Goal: Task Accomplishment & Management: Manage account settings

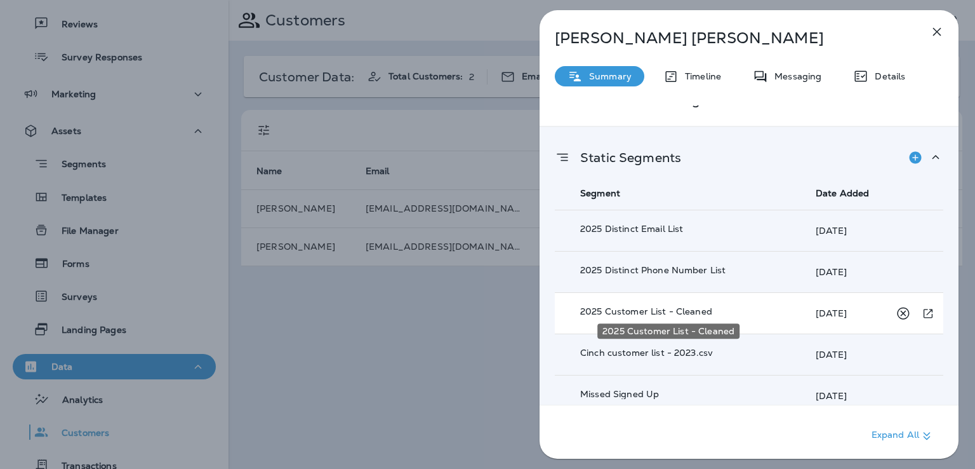
scroll to position [479, 0]
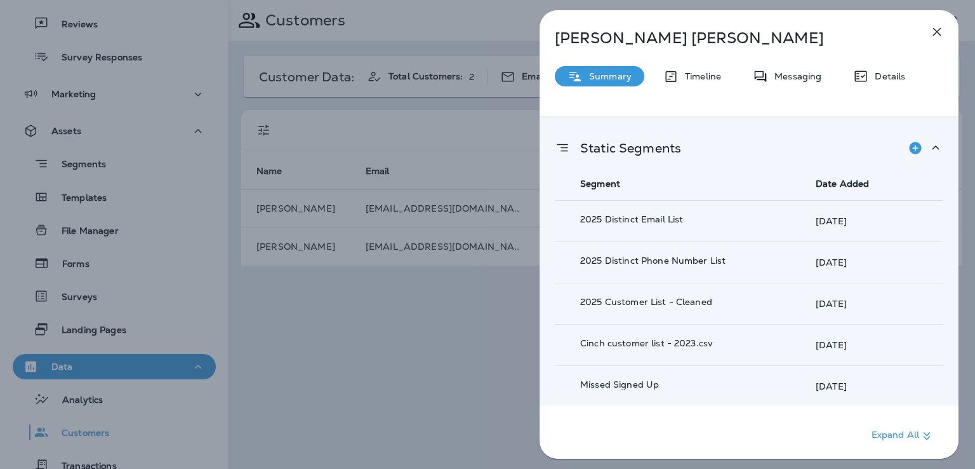
click at [475, 313] on div "Nicolle Houtz Summary Timeline Messaging Details Customer Info Basic Info Opt S…" at bounding box center [487, 234] width 975 height 469
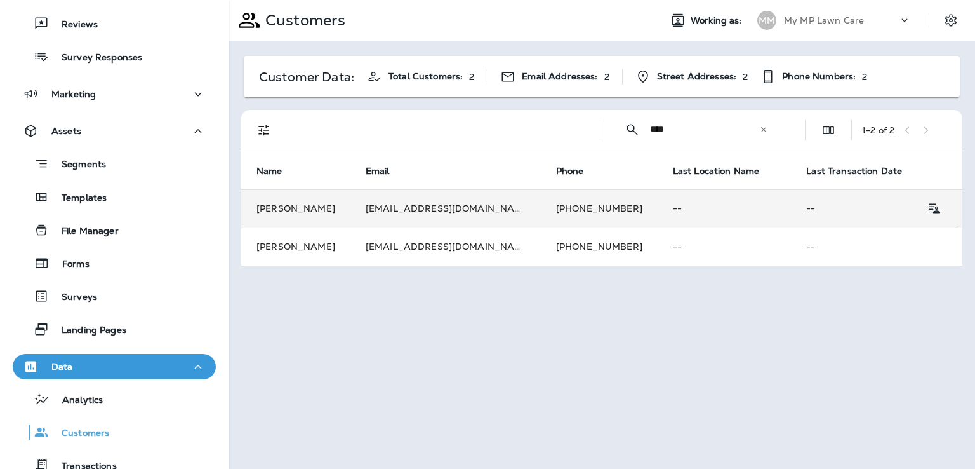
click at [541, 208] on td "[PHONE_NUMBER]" at bounding box center [599, 208] width 117 height 38
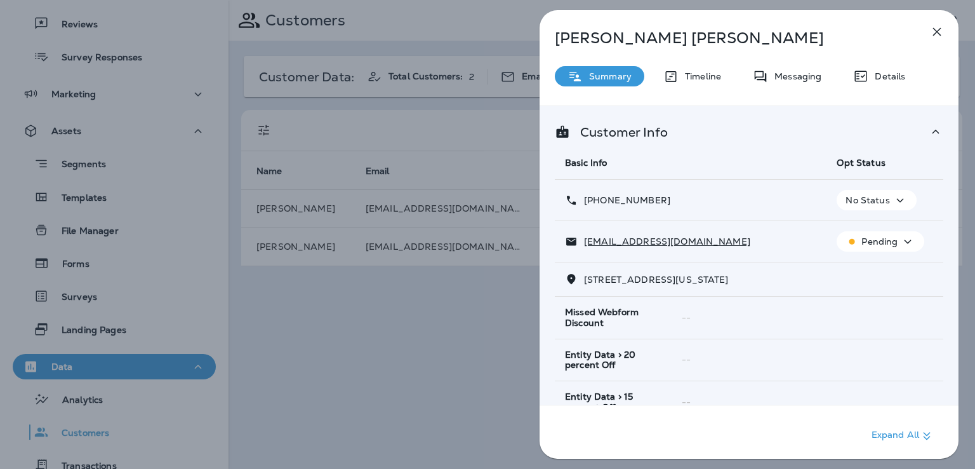
scroll to position [251, 0]
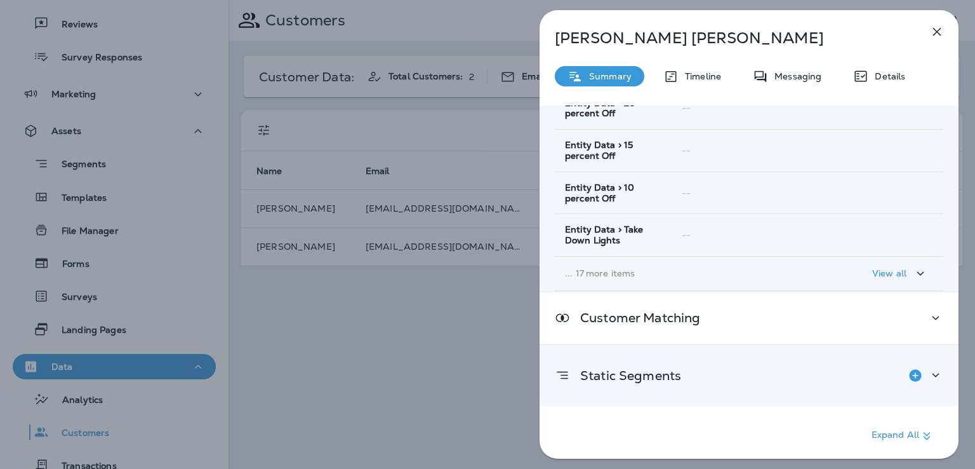
click at [659, 376] on p "Static Segments" at bounding box center [625, 375] width 111 height 10
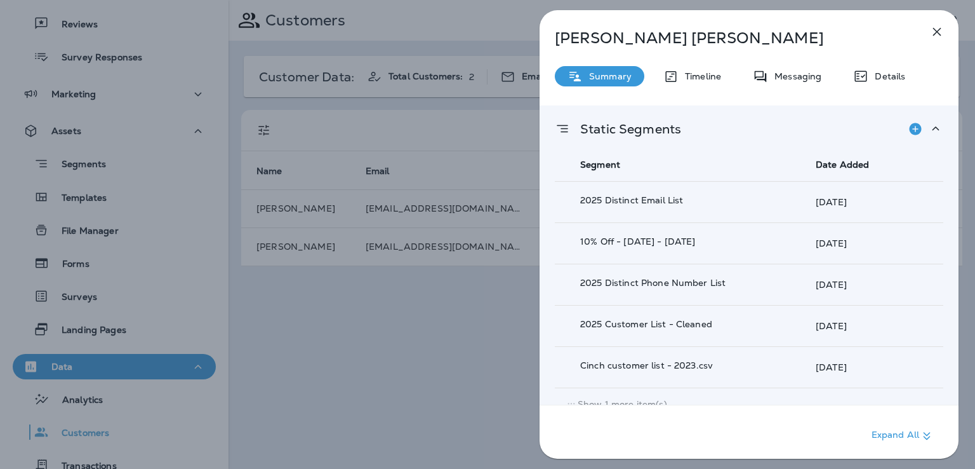
scroll to position [510, 0]
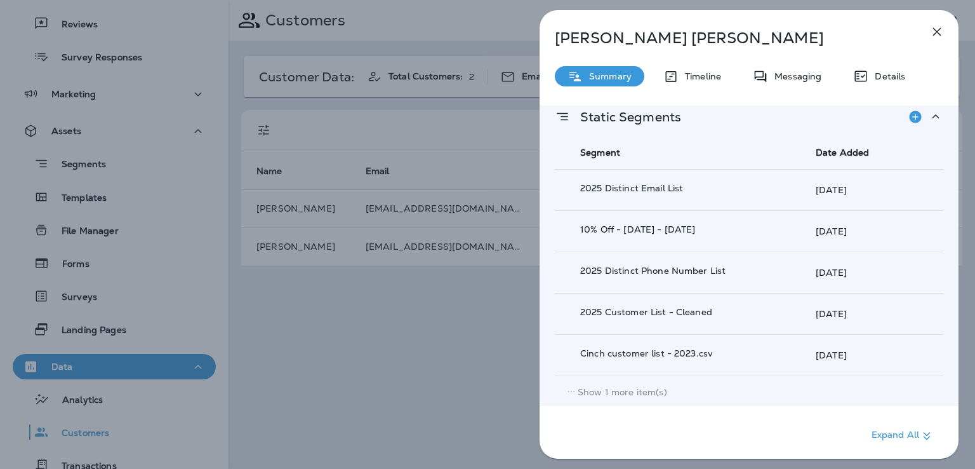
click at [491, 346] on div "Nicolle Houtz Summary Timeline Messaging Details Customer Info Basic Info Opt S…" at bounding box center [487, 234] width 975 height 469
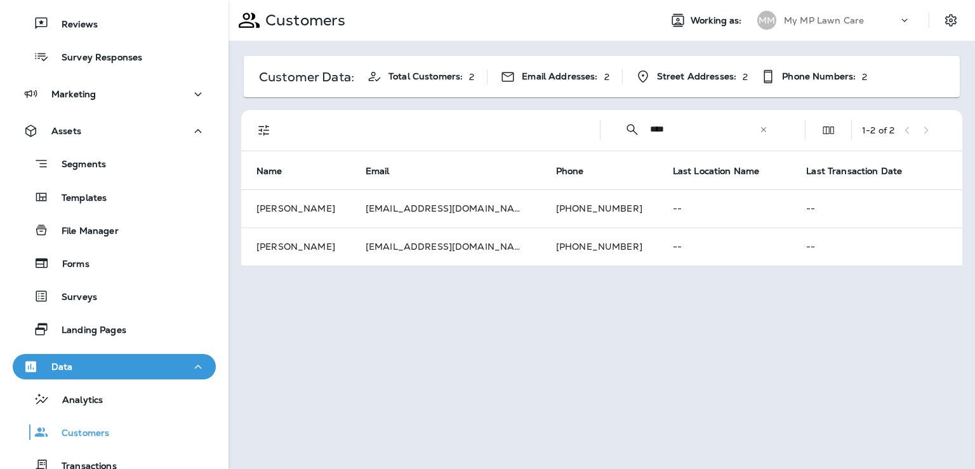
click at [538, 238] on div at bounding box center [487, 234] width 975 height 469
click at [541, 238] on td "[PHONE_NUMBER]" at bounding box center [599, 246] width 117 height 38
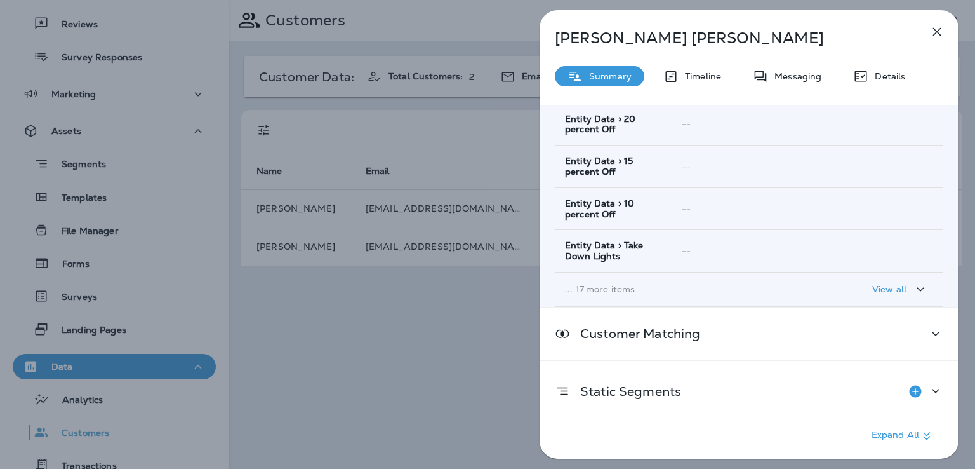
scroll to position [251, 0]
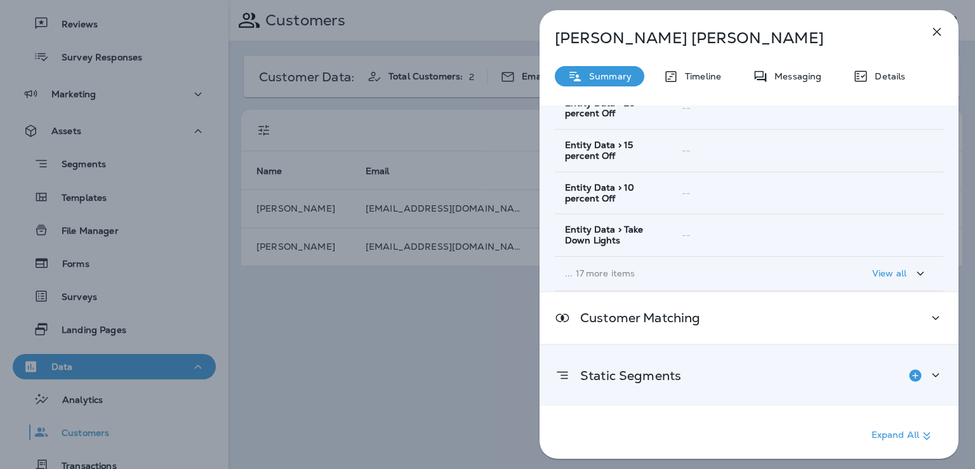
click at [663, 377] on p "Static Segments" at bounding box center [625, 375] width 111 height 10
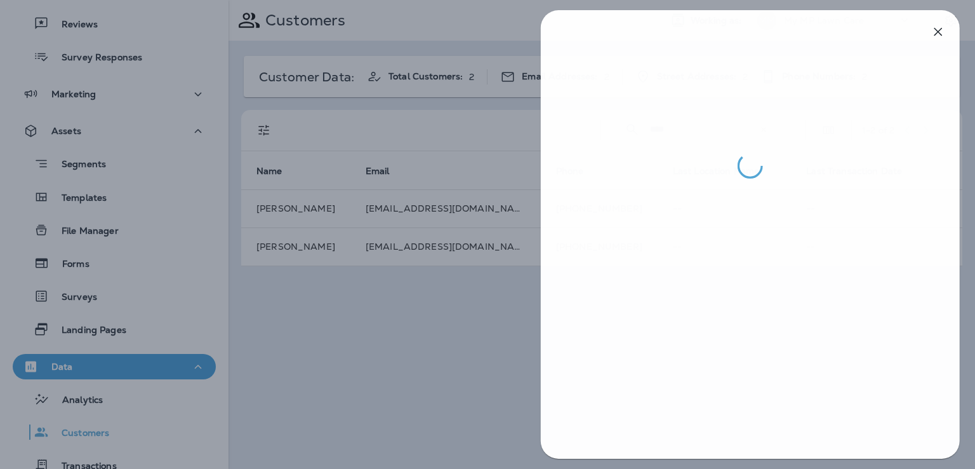
click at [511, 337] on div at bounding box center [488, 234] width 975 height 469
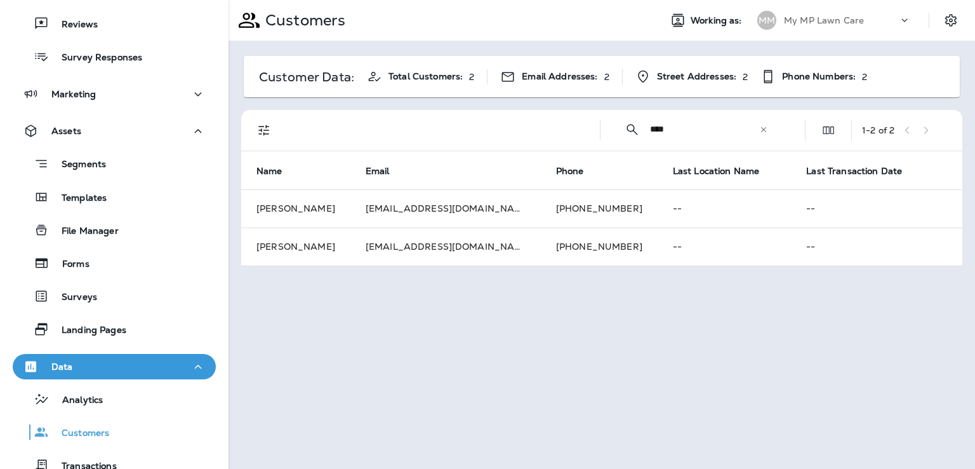
click at [541, 207] on td "[PHONE_NUMBER]" at bounding box center [599, 208] width 117 height 38
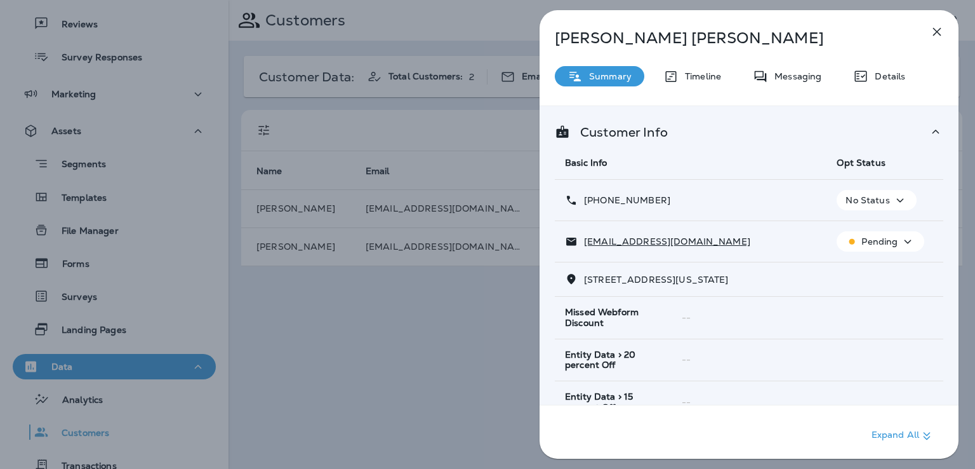
scroll to position [251, 0]
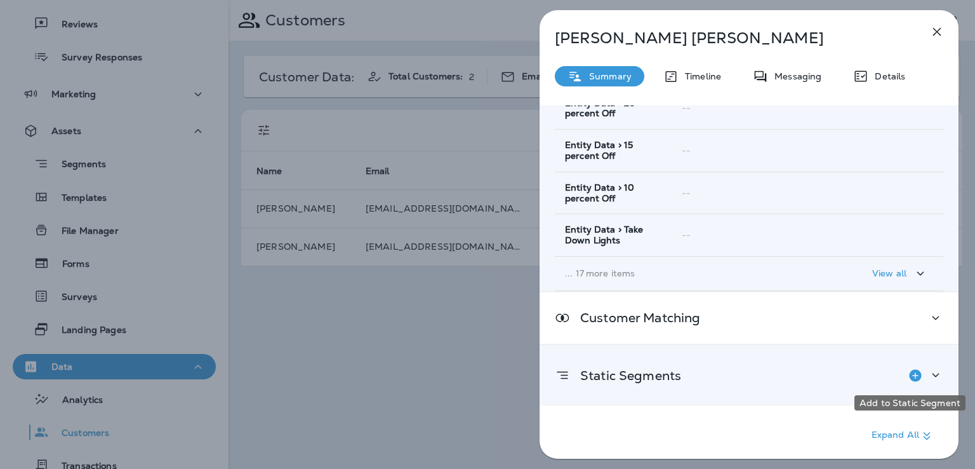
click at [909, 372] on icon "Add to Static Segment" at bounding box center [915, 375] width 12 height 12
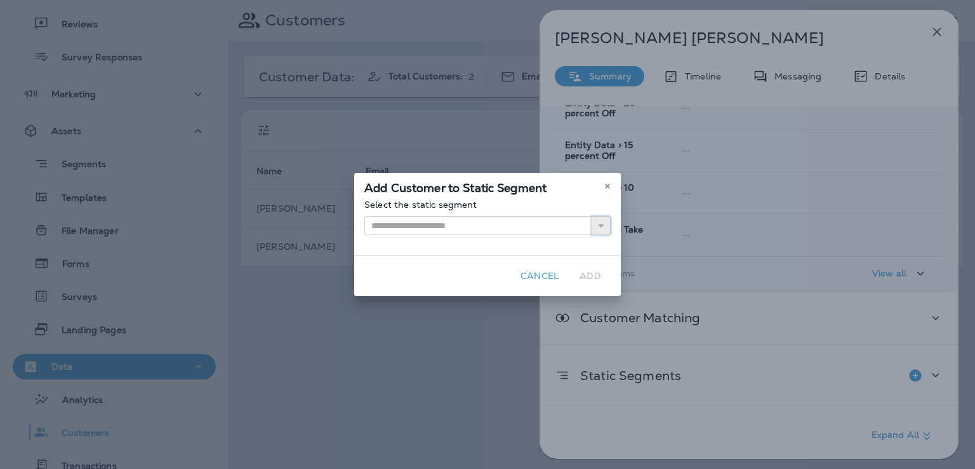
click at [599, 224] on use "button" at bounding box center [601, 225] width 5 height 3
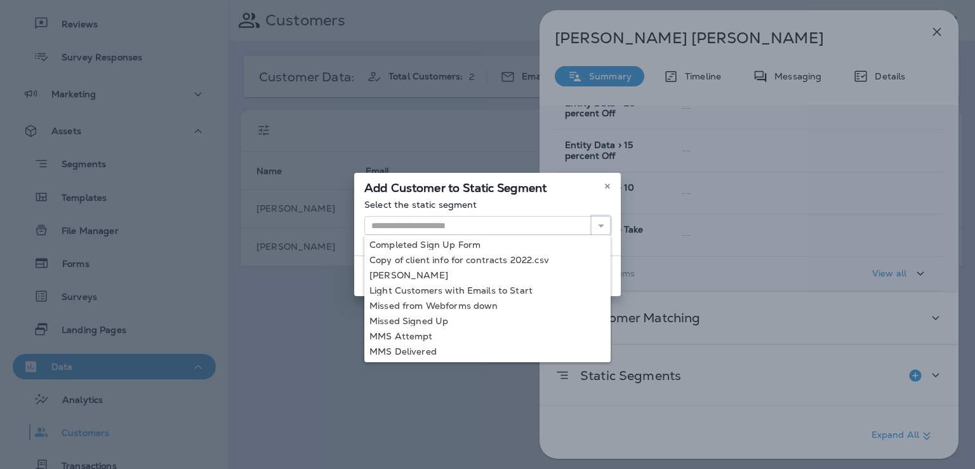
scroll to position [0, 0]
click at [453, 387] on div "Add Customer to Static Segment Select the static segment 15% Off - Oct 1 - 15, …" at bounding box center [487, 234] width 975 height 469
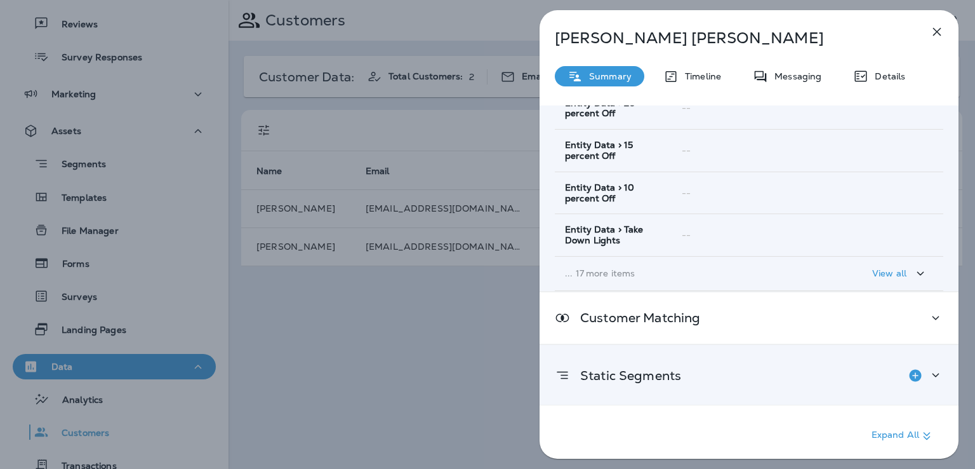
click at [652, 370] on p "Static Segments" at bounding box center [625, 375] width 111 height 10
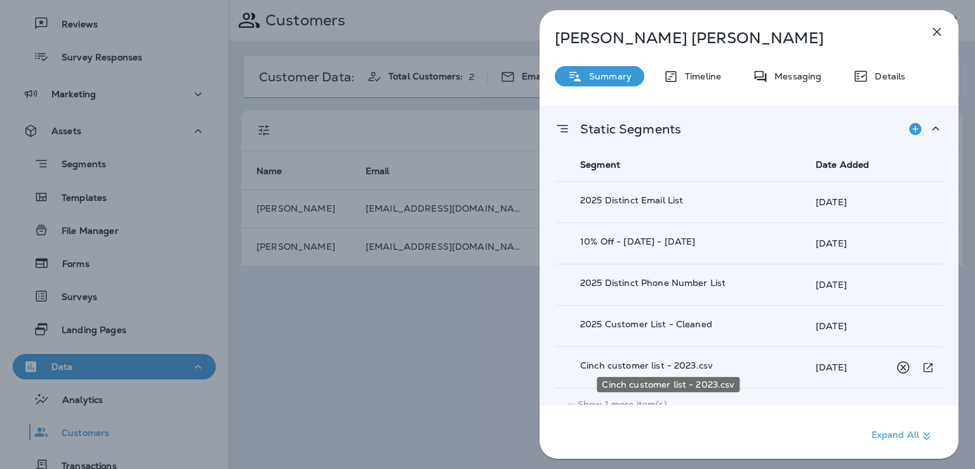
scroll to position [510, 0]
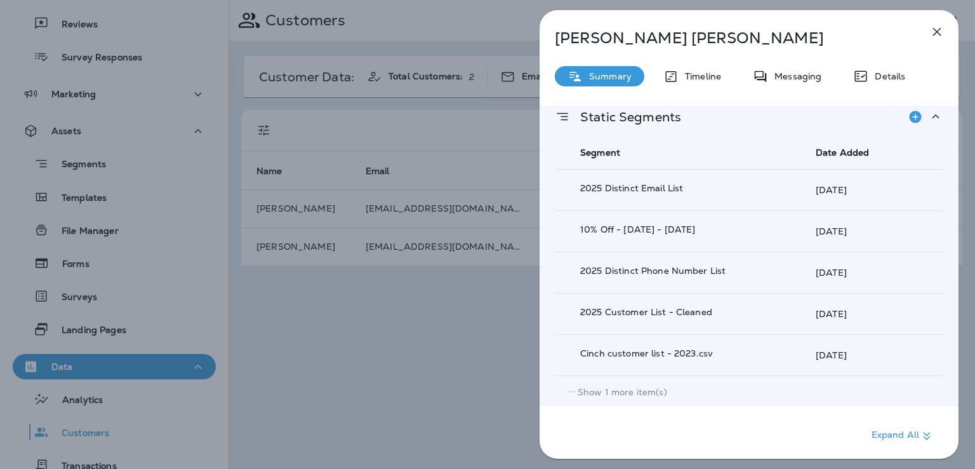
click at [599, 389] on p "Show 1 more item(s)" at bounding box center [623, 392] width 90 height 10
click at [469, 346] on div "Nicolle Houtz Summary Timeline Messaging Details Customer Info Basic Info Opt S…" at bounding box center [487, 234] width 975 height 469
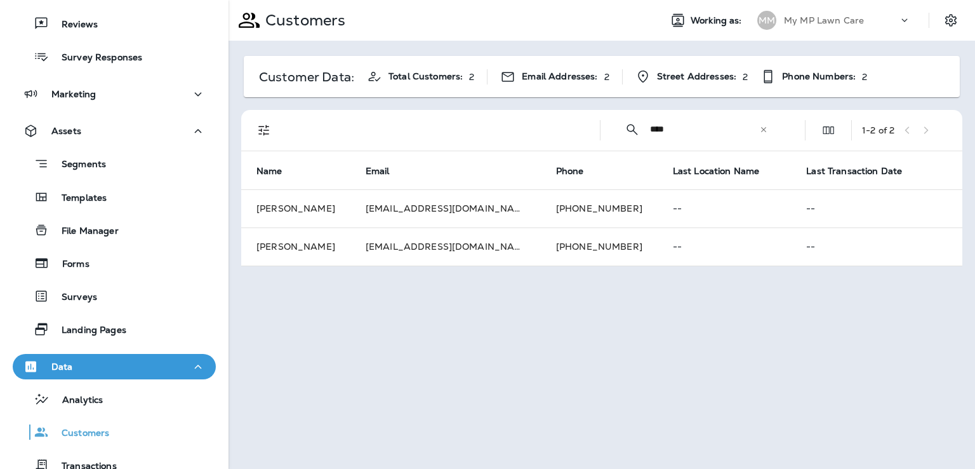
click at [763, 128] on icon at bounding box center [763, 128] width 5 height 5
click at [724, 130] on input "text" at bounding box center [716, 129] width 132 height 34
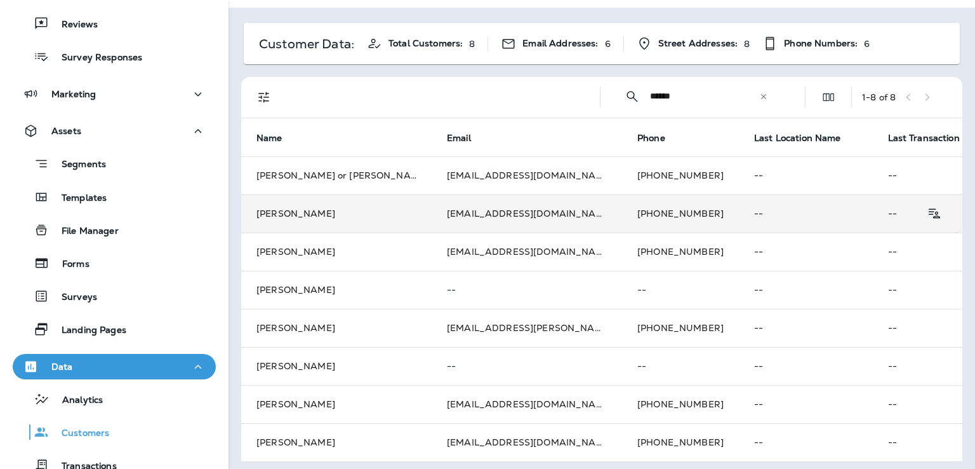
scroll to position [38, 0]
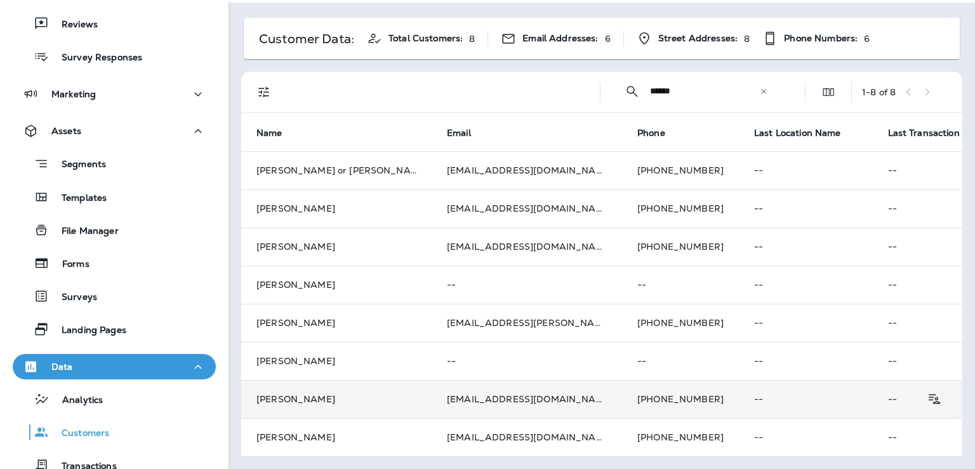
type input "******"
click at [450, 394] on td "rweliason@me.com" at bounding box center [527, 399] width 191 height 38
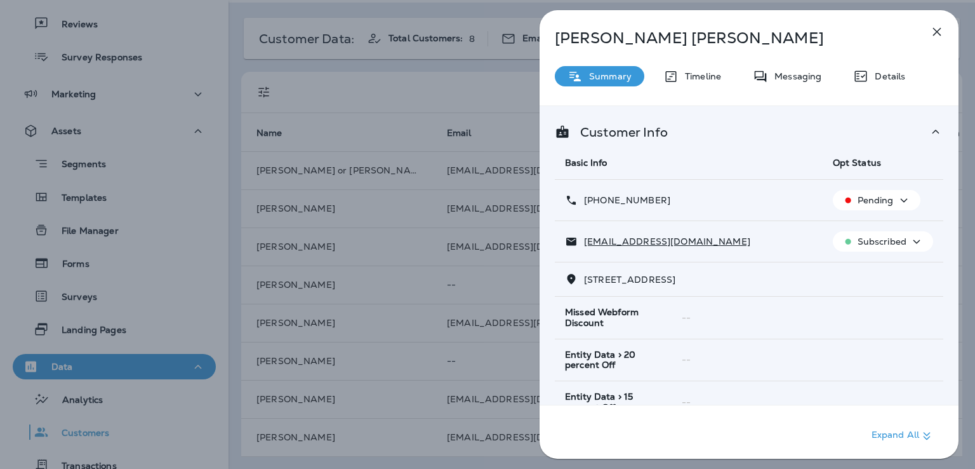
scroll to position [251, 0]
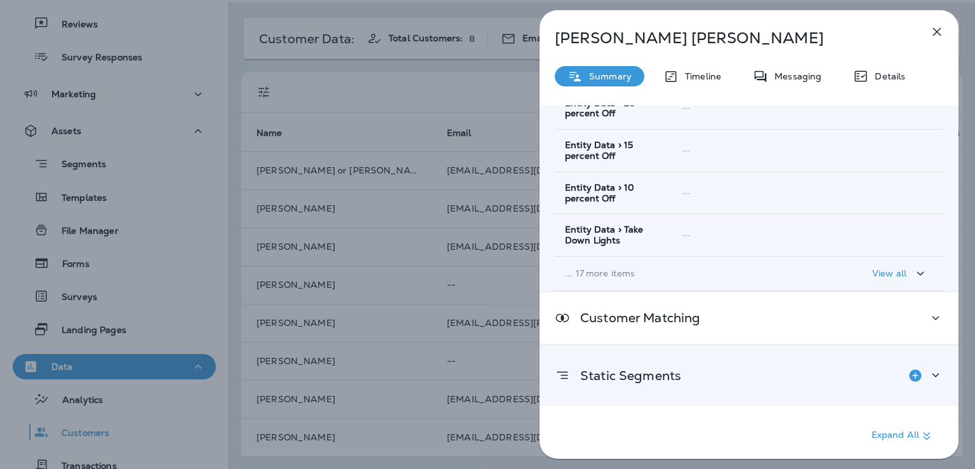
click at [732, 367] on div "Static Segments" at bounding box center [749, 375] width 389 height 25
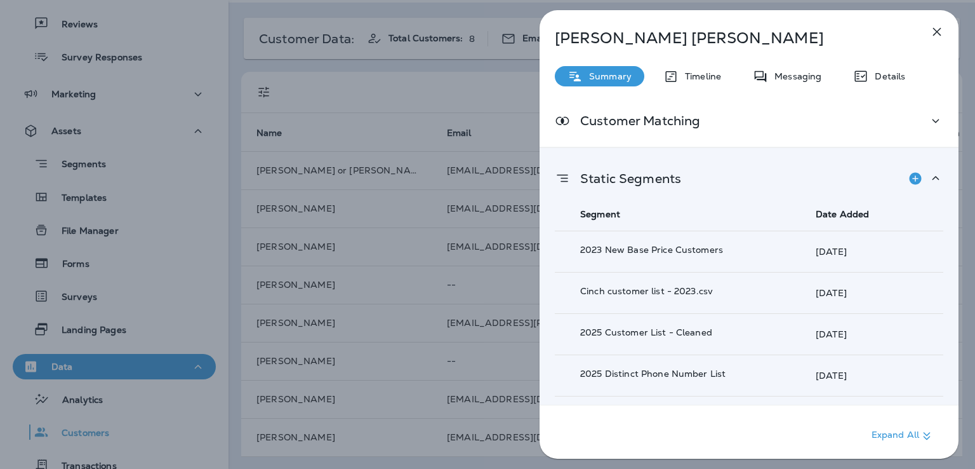
scroll to position [510, 0]
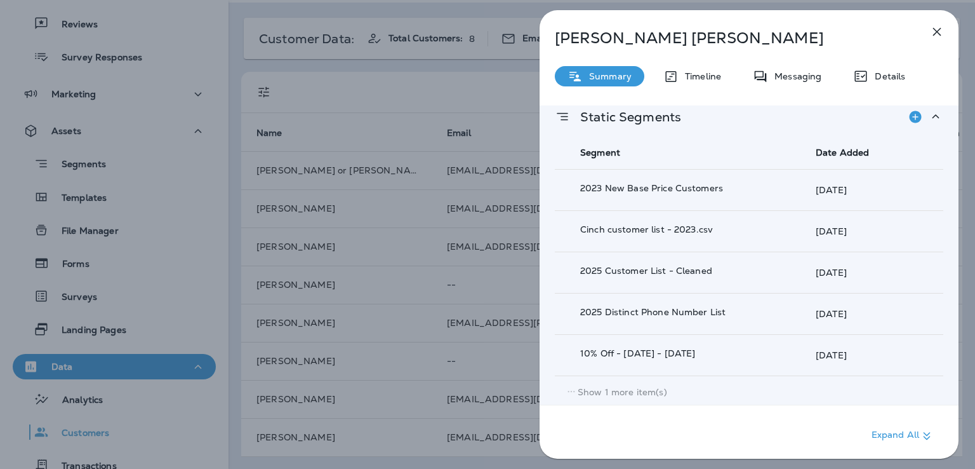
click at [640, 389] on p "Show 1 more item(s)" at bounding box center [623, 392] width 90 height 10
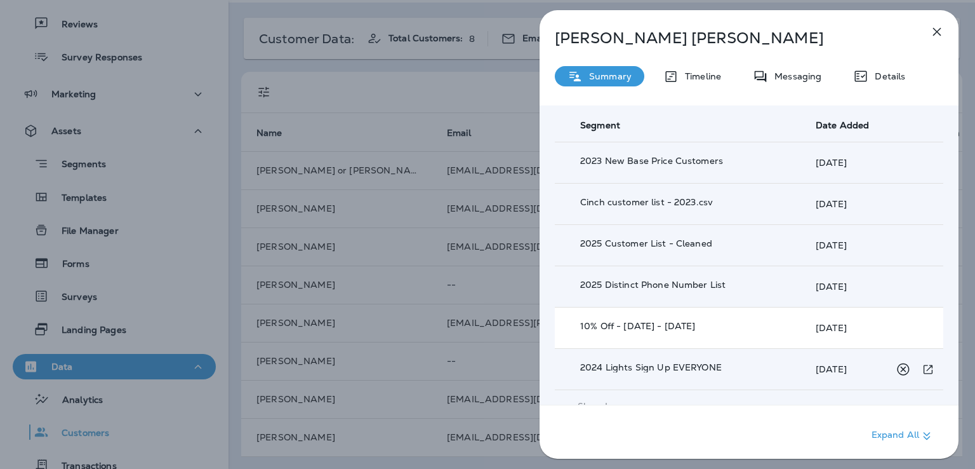
scroll to position [551, 0]
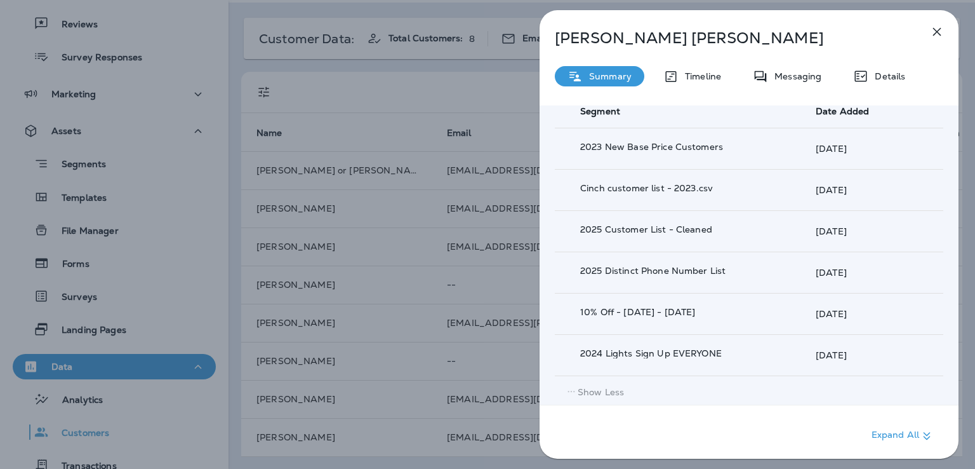
click at [495, 279] on div "Rachel Wray Eliason Summary Timeline Messaging Details Customer Info Basic Info…" at bounding box center [487, 234] width 975 height 469
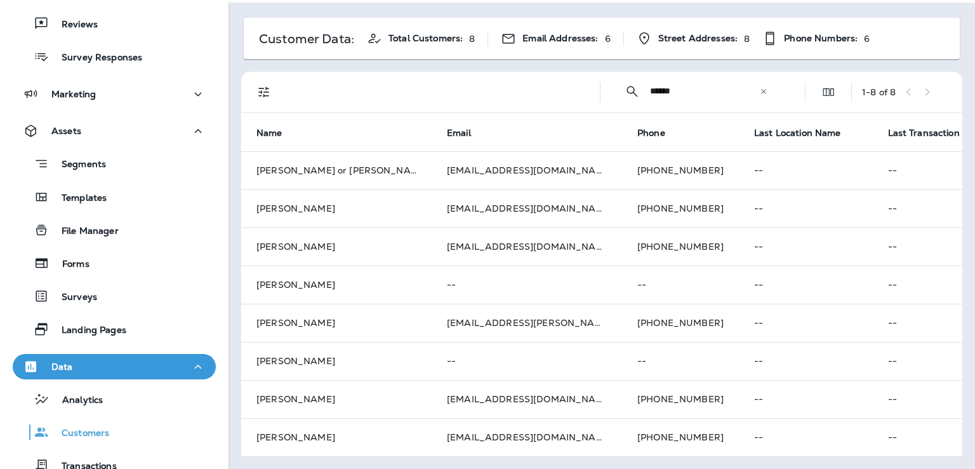
click at [759, 88] on icon at bounding box center [763, 91] width 9 height 9
click at [726, 91] on input "text" at bounding box center [716, 91] width 132 height 34
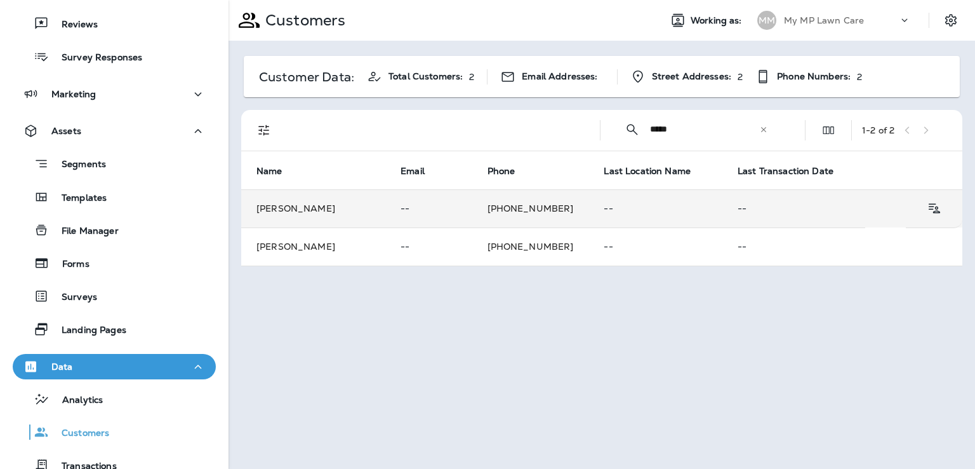
type input "*****"
click at [539, 214] on td "+1 (801) 673-8023" at bounding box center [530, 208] width 117 height 38
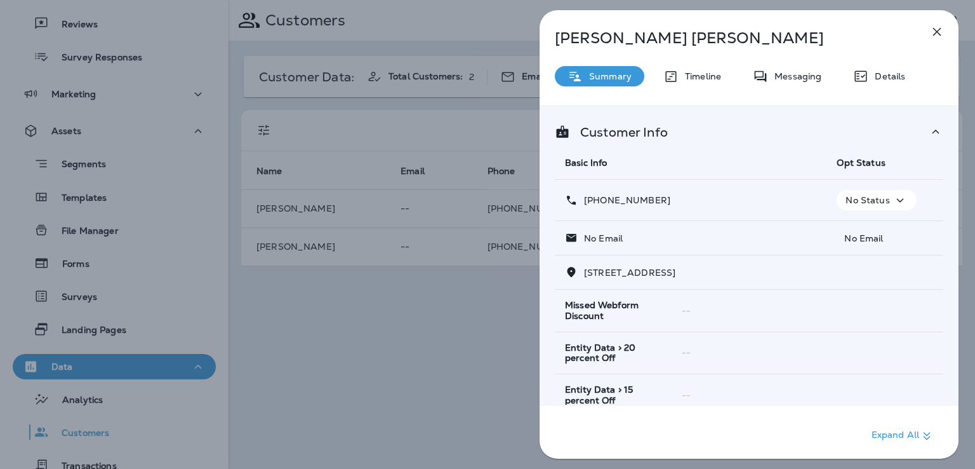
scroll to position [244, 0]
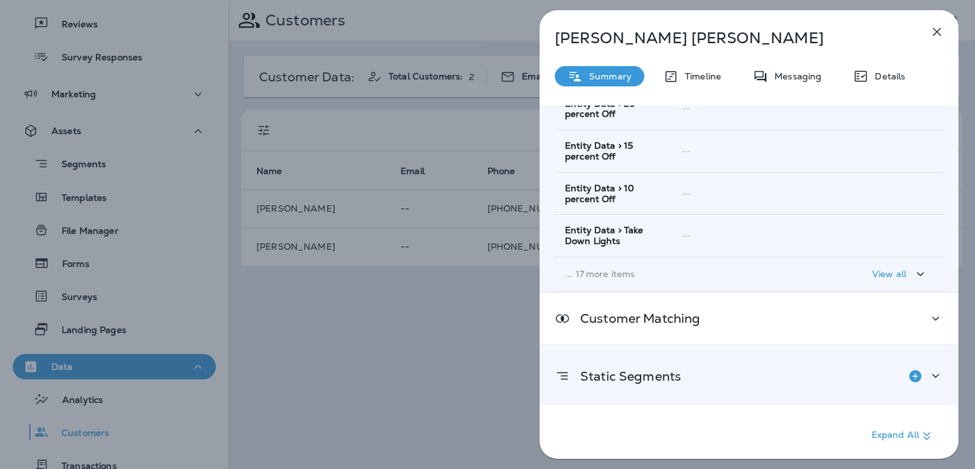
click at [691, 371] on div "Static Segments" at bounding box center [749, 375] width 389 height 25
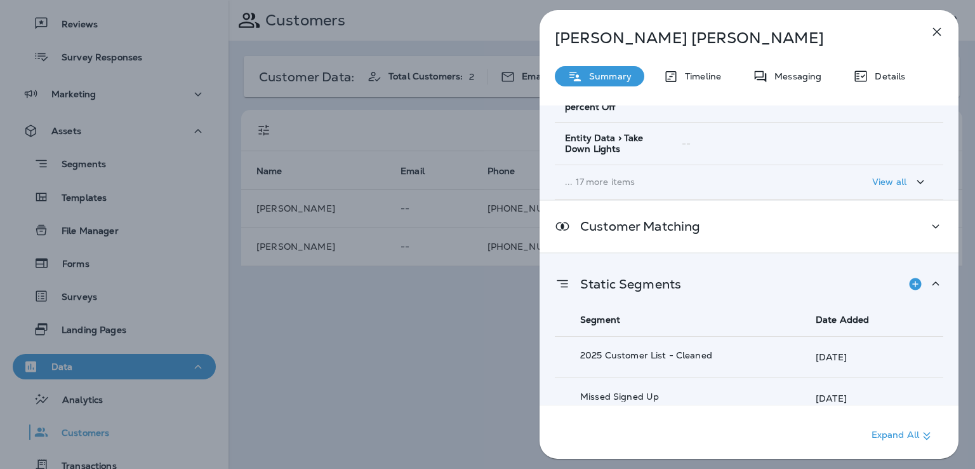
scroll to position [431, 0]
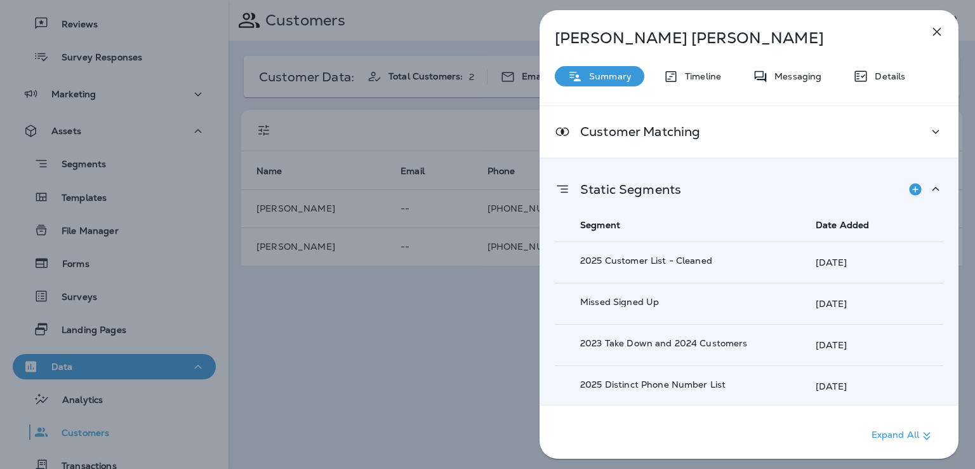
click at [464, 247] on div "Trevor Fronk Summary Timeline Messaging Details Customer Info Basic Info Opt St…" at bounding box center [487, 234] width 975 height 469
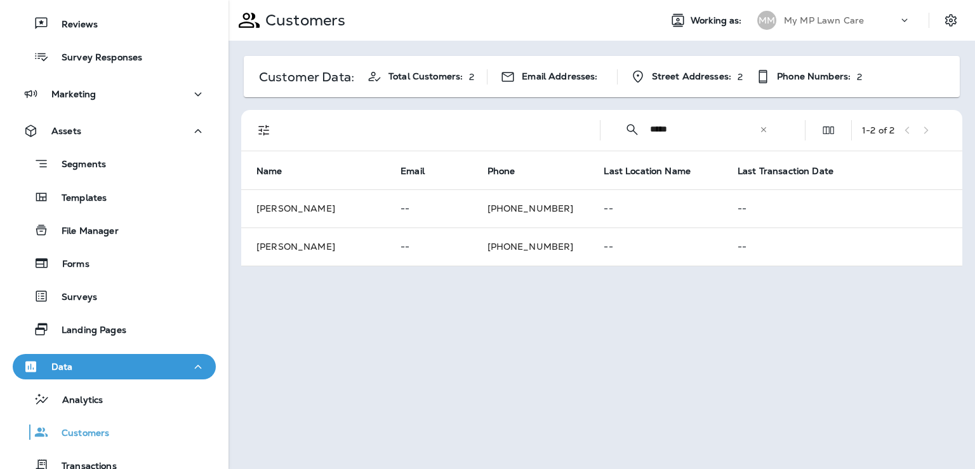
click at [464, 247] on div at bounding box center [487, 234] width 975 height 469
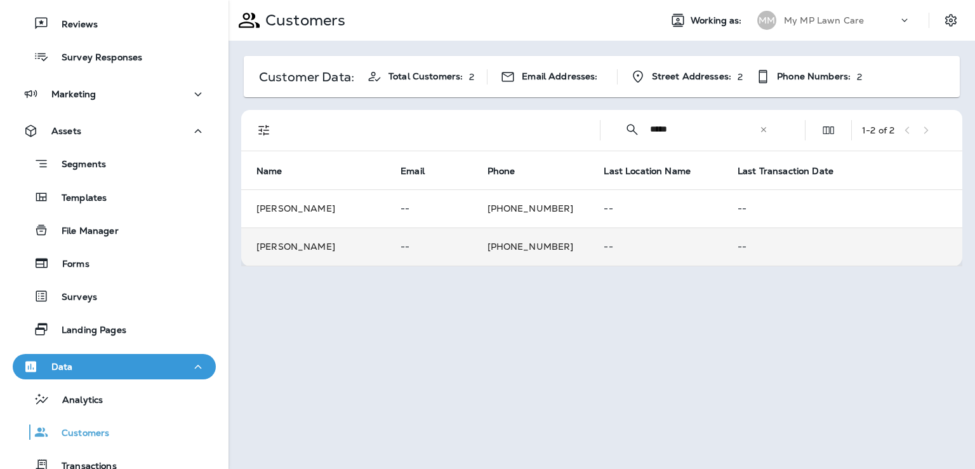
click at [673, 248] on p "--" at bounding box center [656, 246] width 104 height 10
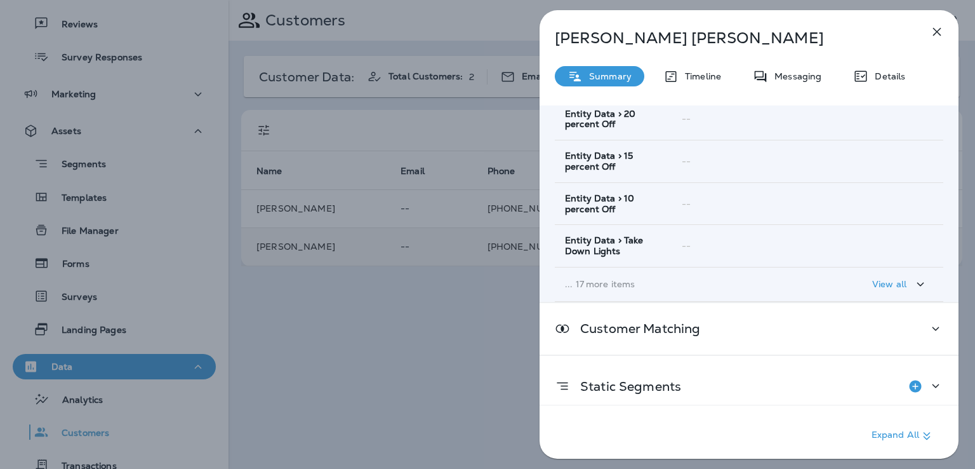
scroll to position [244, 0]
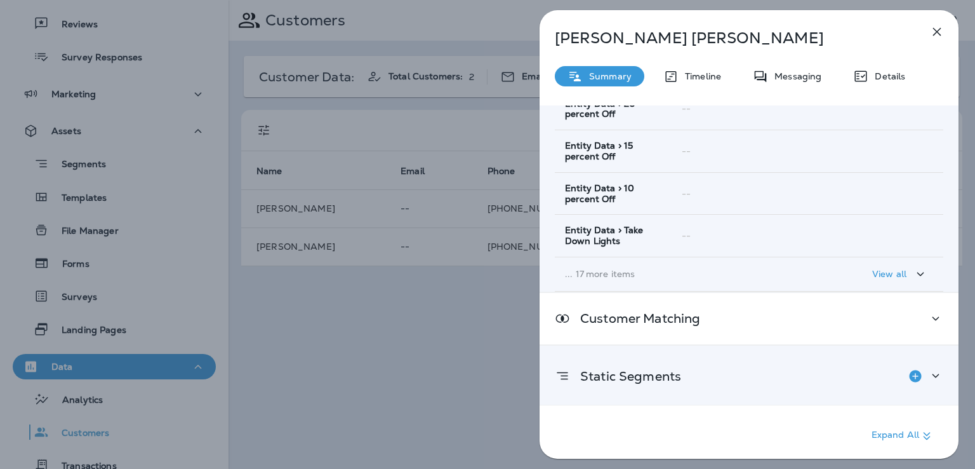
click at [676, 371] on p "Static Segments" at bounding box center [625, 376] width 111 height 10
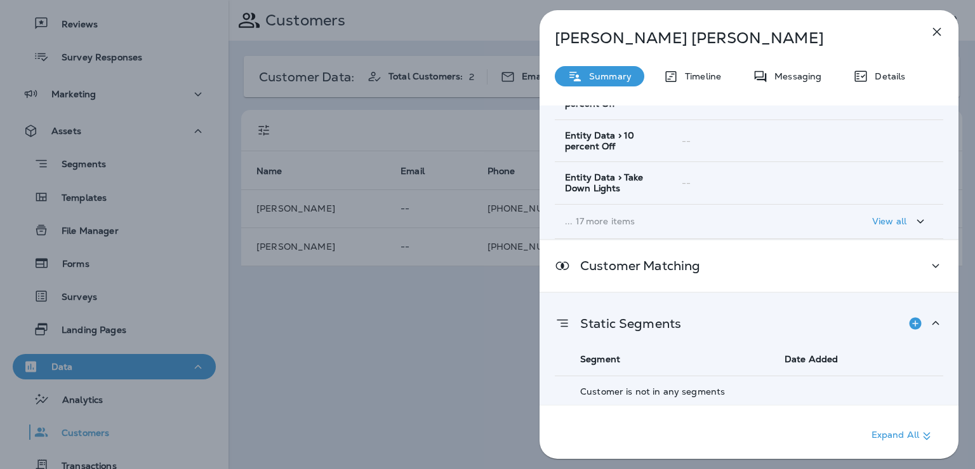
click at [469, 260] on div "Trevor Fronk Summary Timeline Messaging Details Customer Info Basic Info Opt St…" at bounding box center [487, 234] width 975 height 469
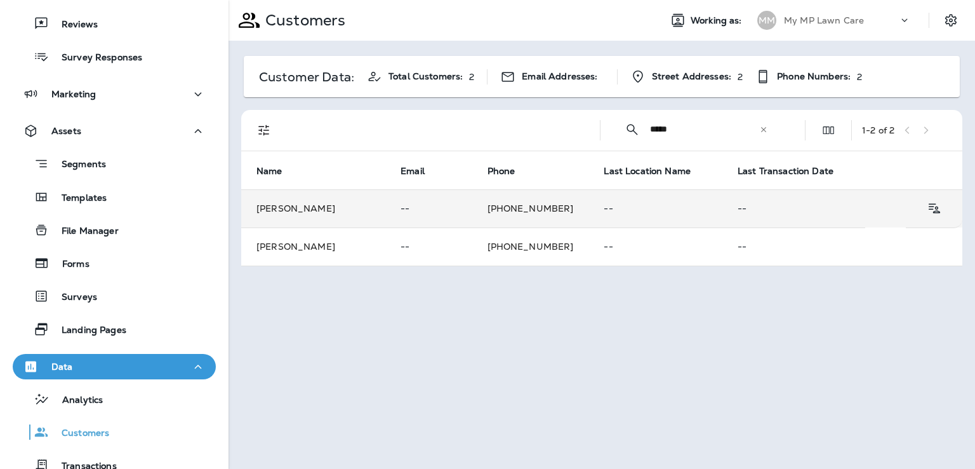
click at [551, 206] on td "+1 (801) 673-8023" at bounding box center [530, 208] width 117 height 38
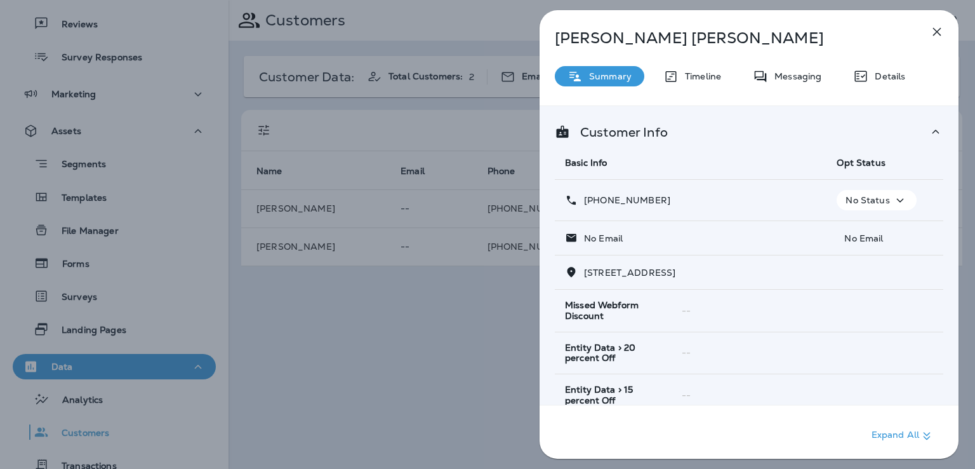
scroll to position [244, 0]
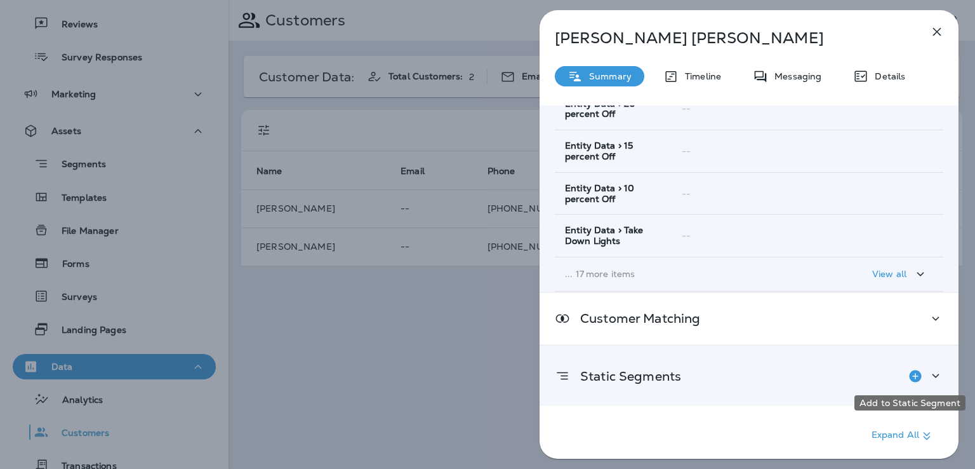
click at [909, 373] on icon "Add to Static Segment" at bounding box center [915, 376] width 12 height 12
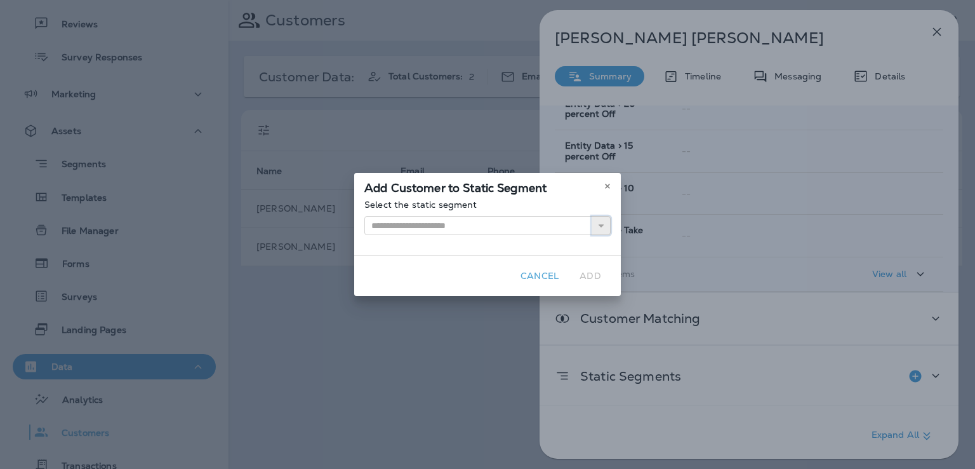
click at [603, 224] on use "button" at bounding box center [601, 225] width 5 height 3
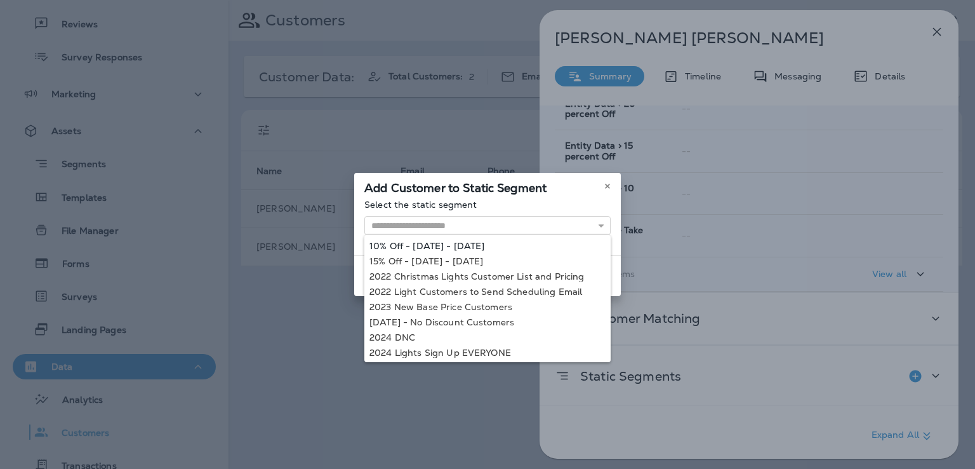
type input "**********"
click at [508, 244] on div "**********" at bounding box center [487, 227] width 267 height 56
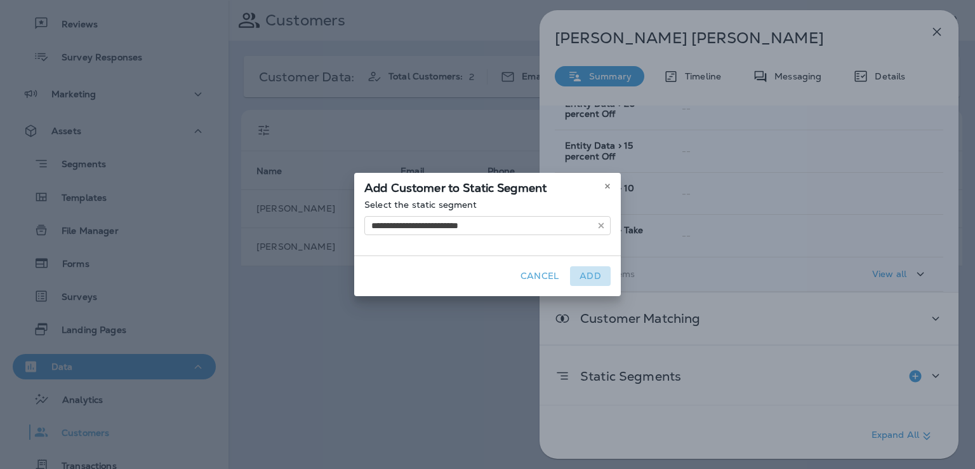
click at [589, 274] on button "Add" at bounding box center [590, 276] width 41 height 20
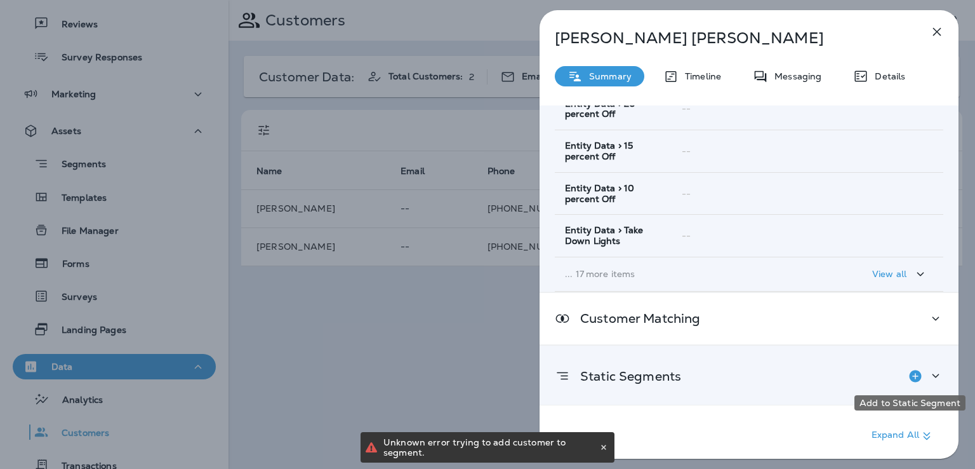
click at [912, 376] on icon "Add to Static Segment" at bounding box center [915, 376] width 12 height 12
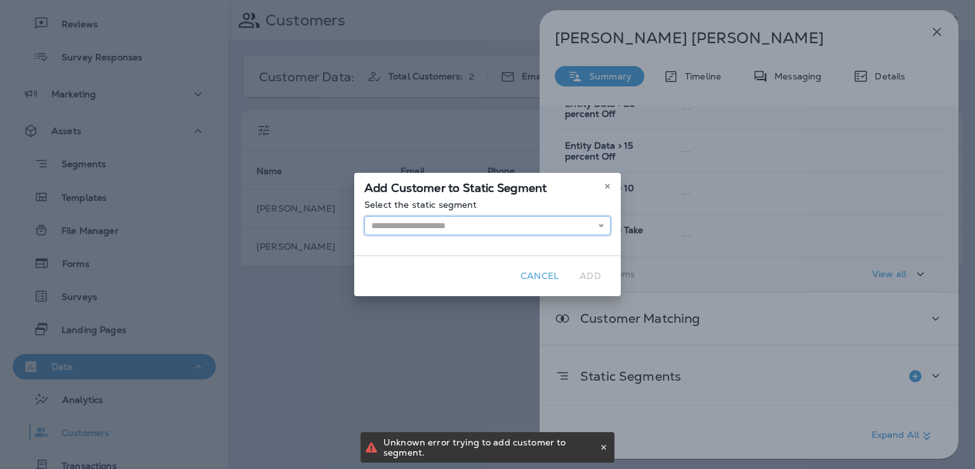
click at [540, 225] on input "text" at bounding box center [487, 225] width 246 height 19
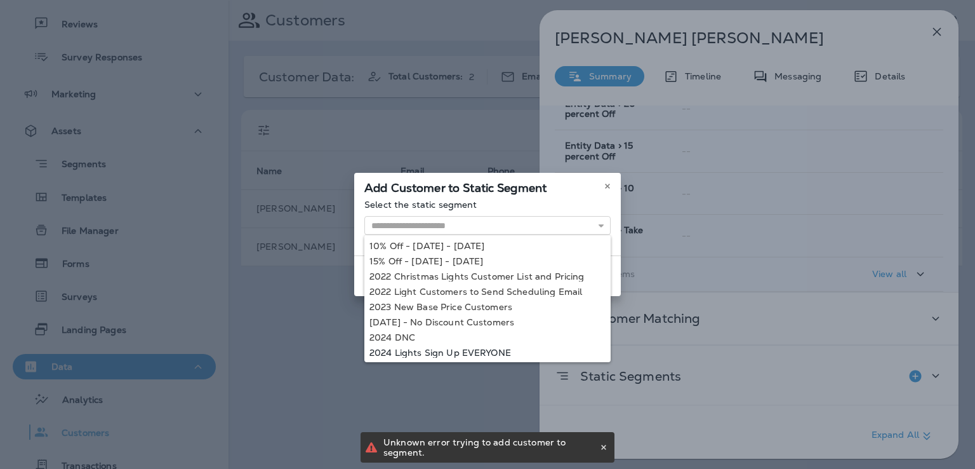
type input "**********"
click at [504, 349] on div "**********" at bounding box center [487, 234] width 975 height 469
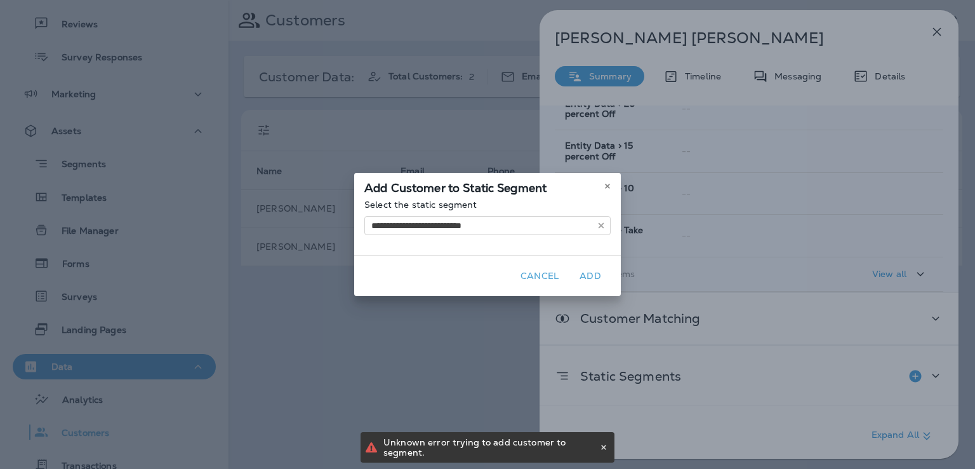
click at [588, 273] on button "Add" at bounding box center [590, 276] width 41 height 20
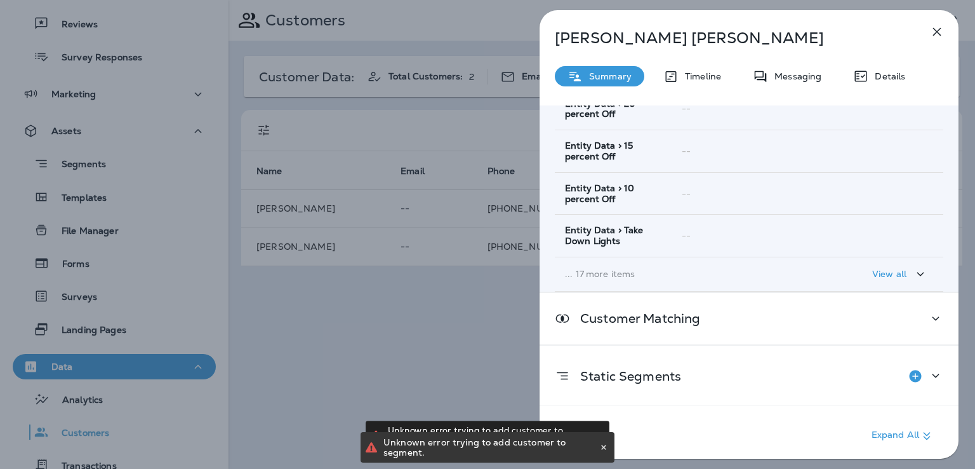
click at [472, 352] on div "Trevor Fronk Summary Timeline Messaging Details Customer Info Basic Info Opt St…" at bounding box center [487, 234] width 975 height 469
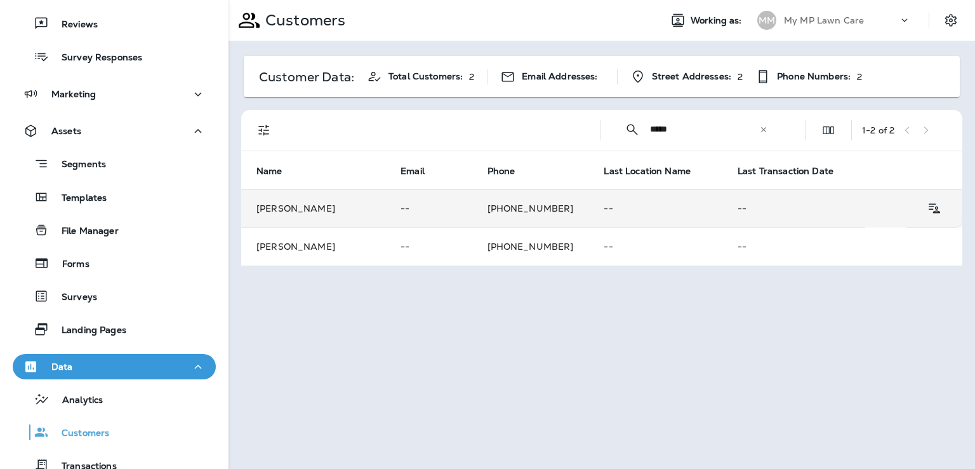
click at [545, 199] on td "+1 (801) 673-8023" at bounding box center [530, 208] width 117 height 38
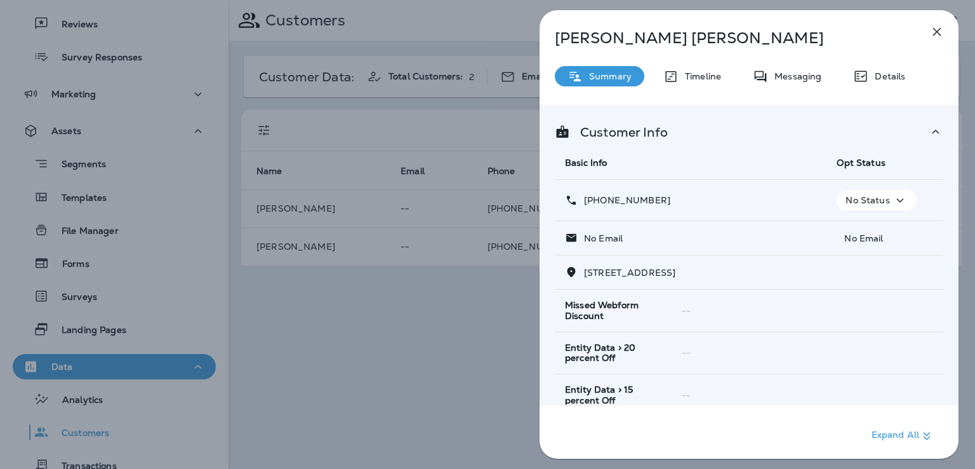
scroll to position [244, 0]
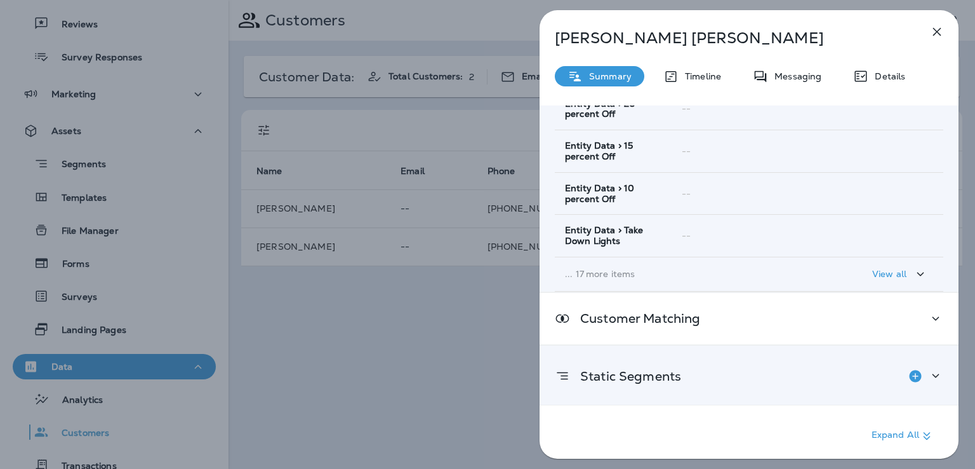
click at [697, 381] on div "Static Segments" at bounding box center [749, 375] width 389 height 25
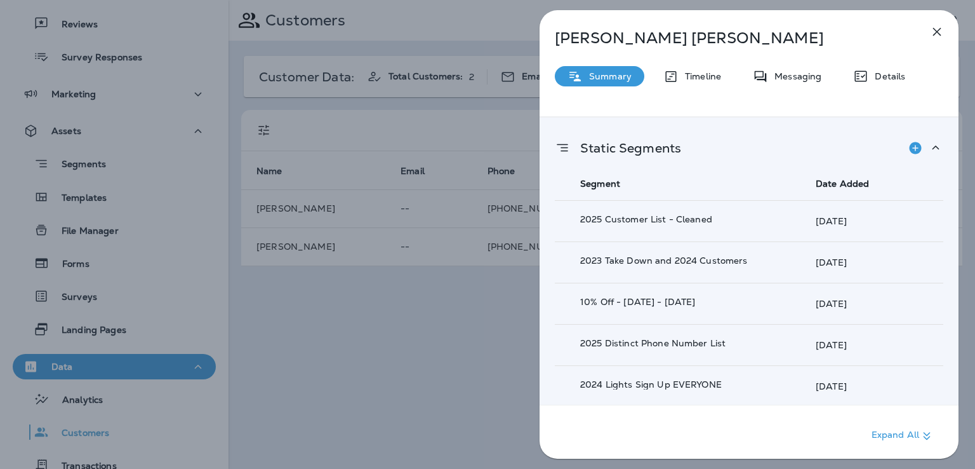
click at [449, 316] on div "Trevor Fronk Summary Timeline Messaging Details Customer Info Basic Info Opt St…" at bounding box center [487, 234] width 975 height 469
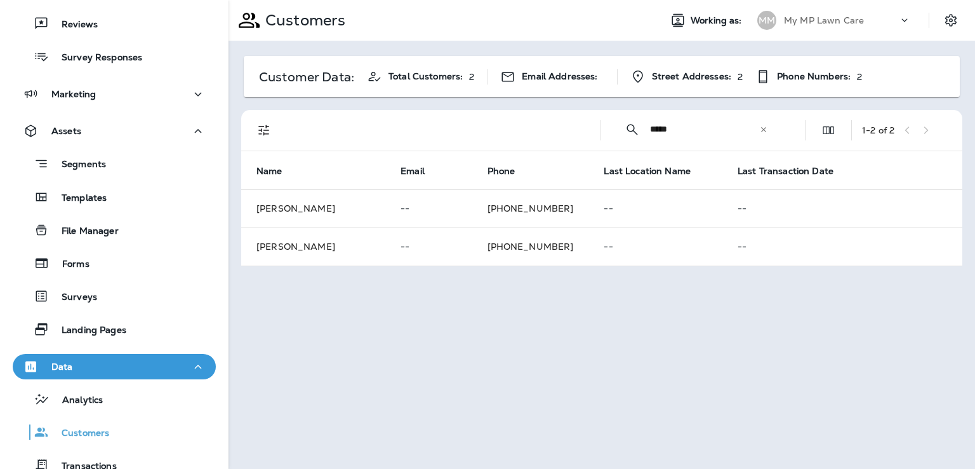
click at [762, 131] on icon at bounding box center [763, 128] width 5 height 5
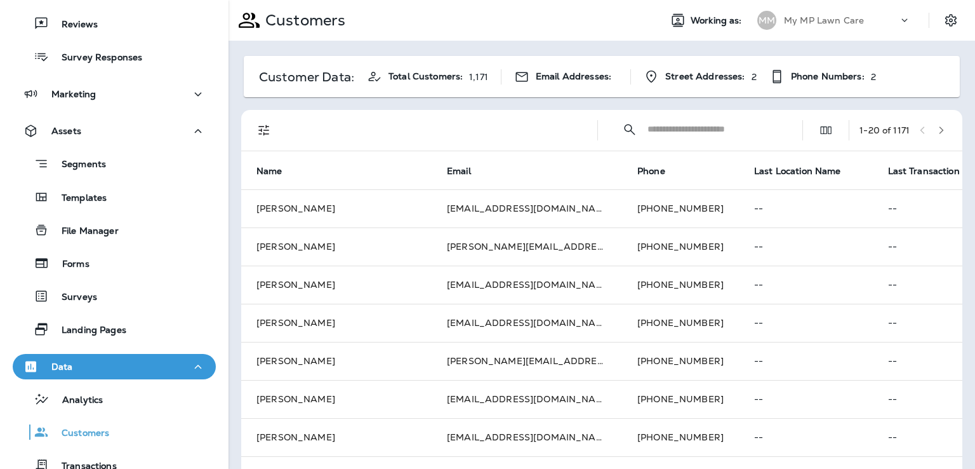
click at [697, 130] on input "text" at bounding box center [714, 129] width 132 height 34
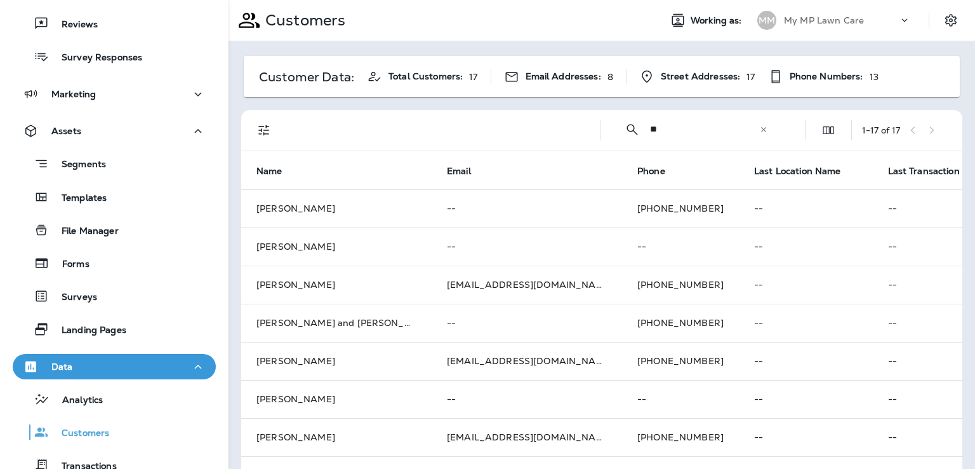
type input "*"
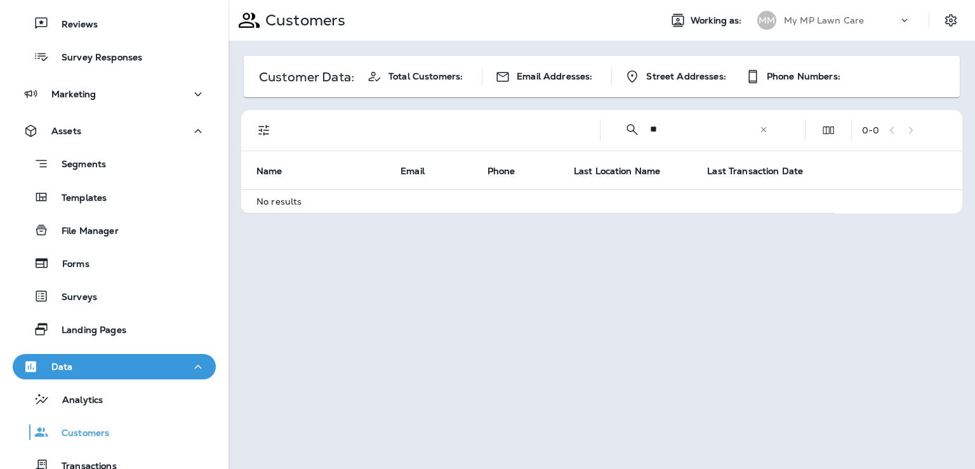
type input "*"
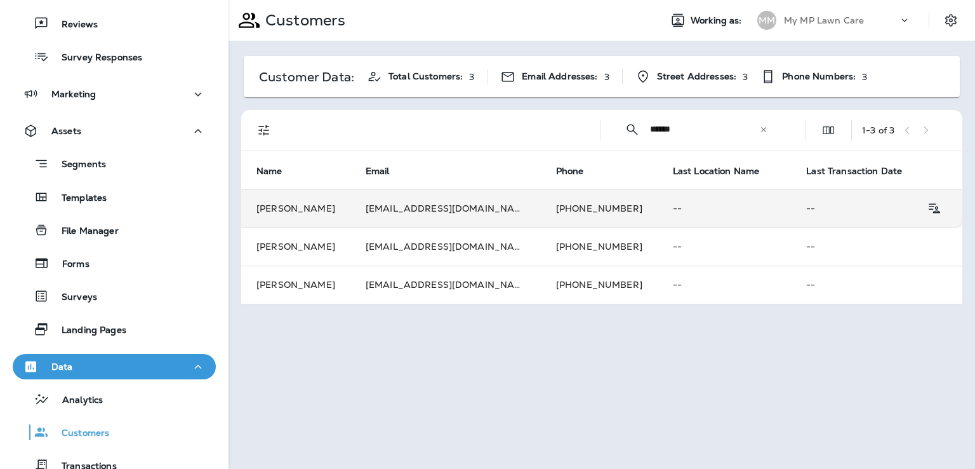
type input "******"
click at [518, 209] on td "[EMAIL_ADDRESS][DOMAIN_NAME]" at bounding box center [446, 208] width 191 height 38
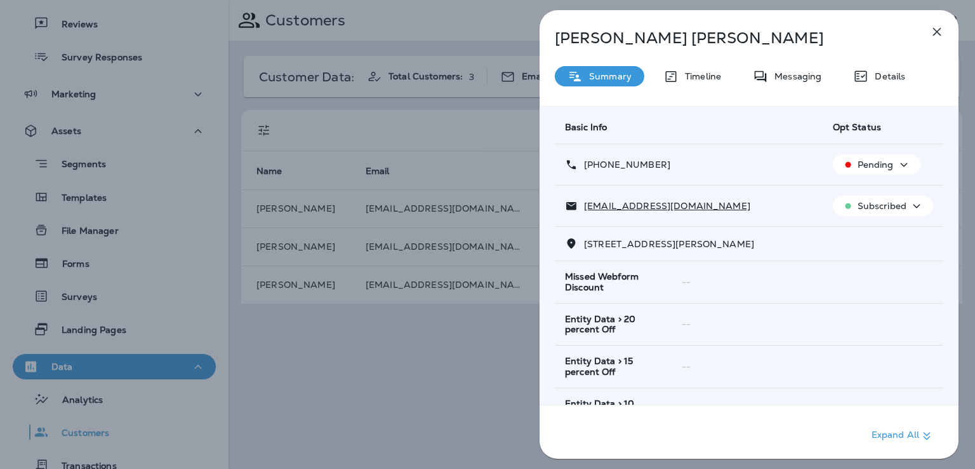
scroll to position [251, 0]
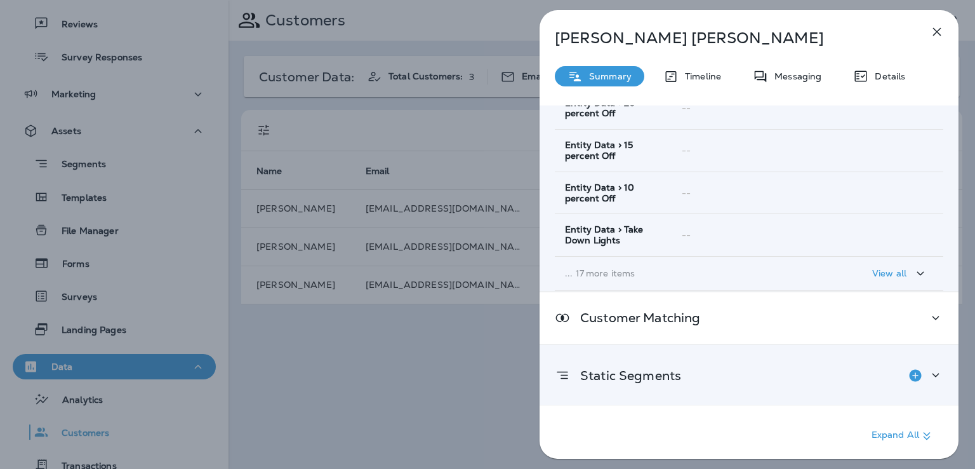
click at [687, 378] on div "Static Segments" at bounding box center [749, 375] width 389 height 25
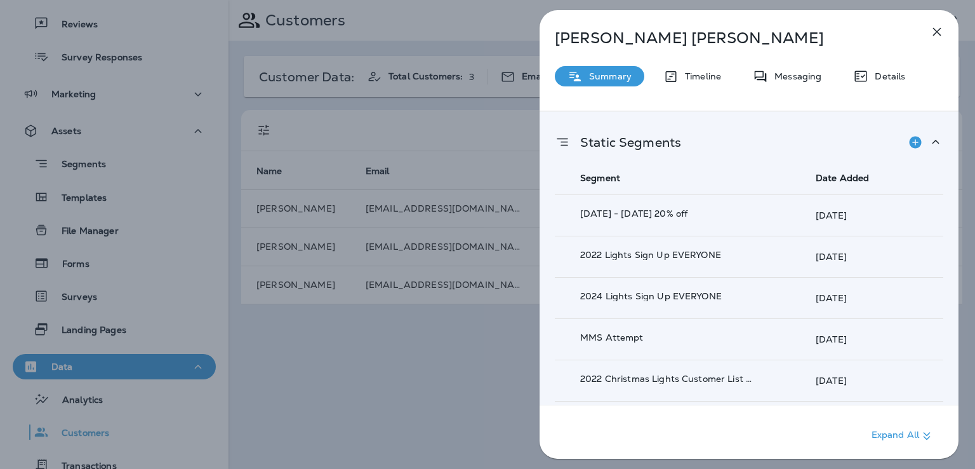
scroll to position [510, 0]
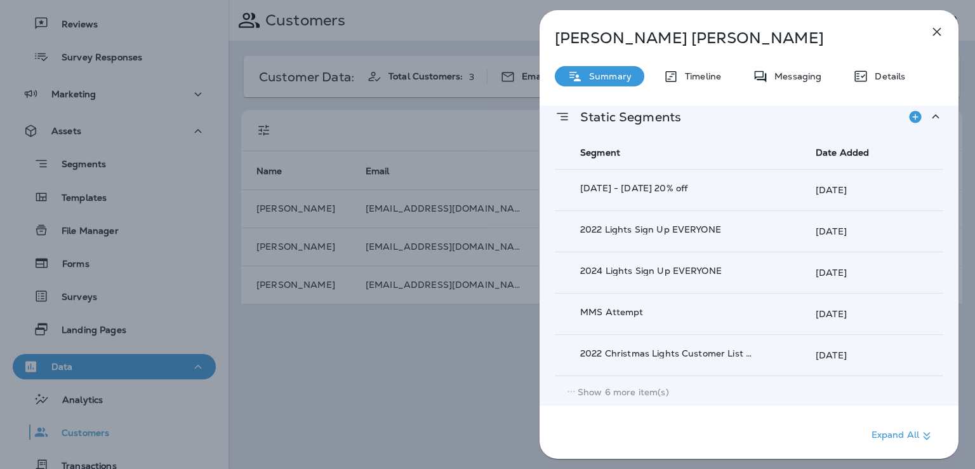
click at [652, 387] on p "Show 6 more item(s)" at bounding box center [623, 392] width 91 height 10
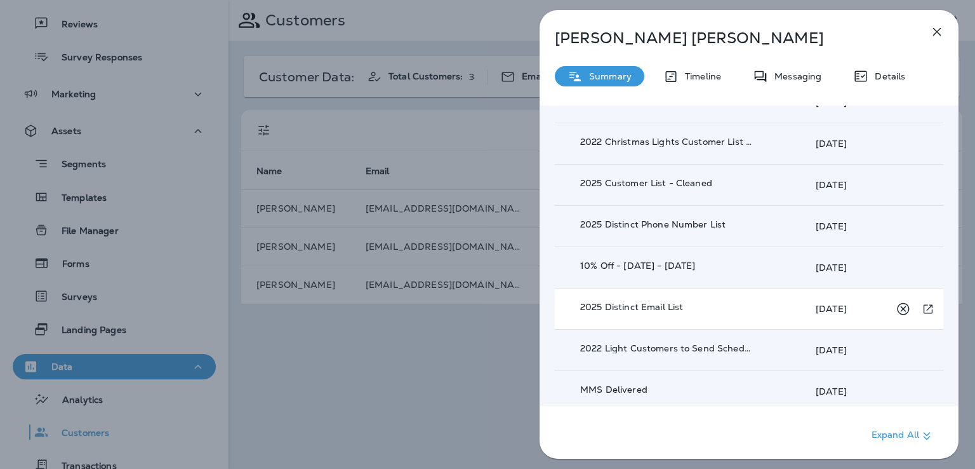
scroll to position [721, 0]
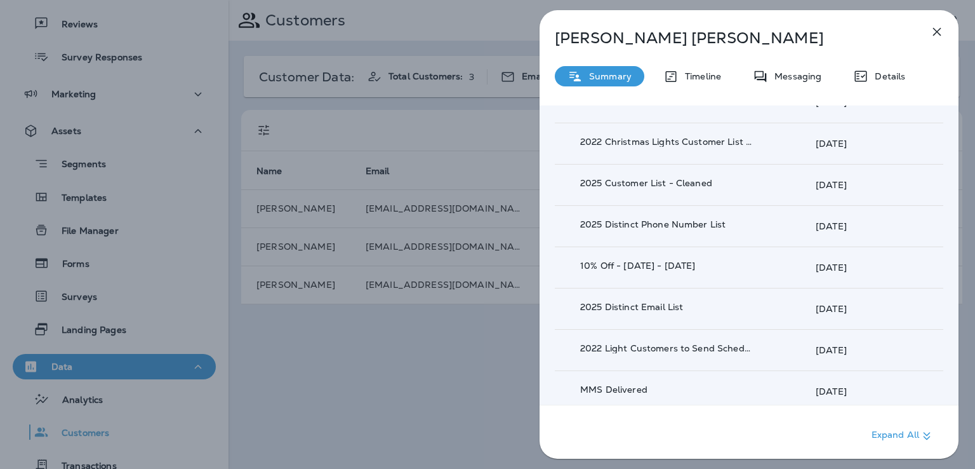
click at [446, 358] on div "Patricia Tullis Summary Timeline Messaging Details Customer Info Basic Info Opt…" at bounding box center [487, 234] width 975 height 469
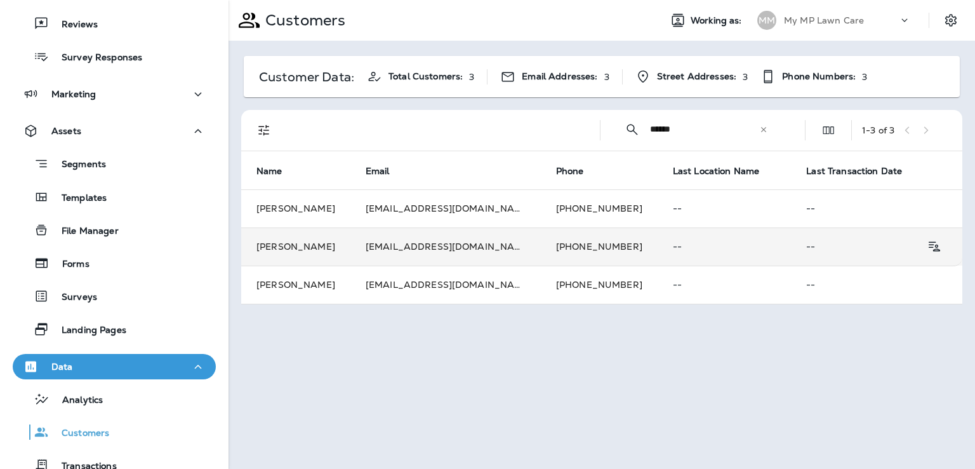
click at [473, 250] on td "[EMAIL_ADDRESS][DOMAIN_NAME]" at bounding box center [446, 246] width 191 height 38
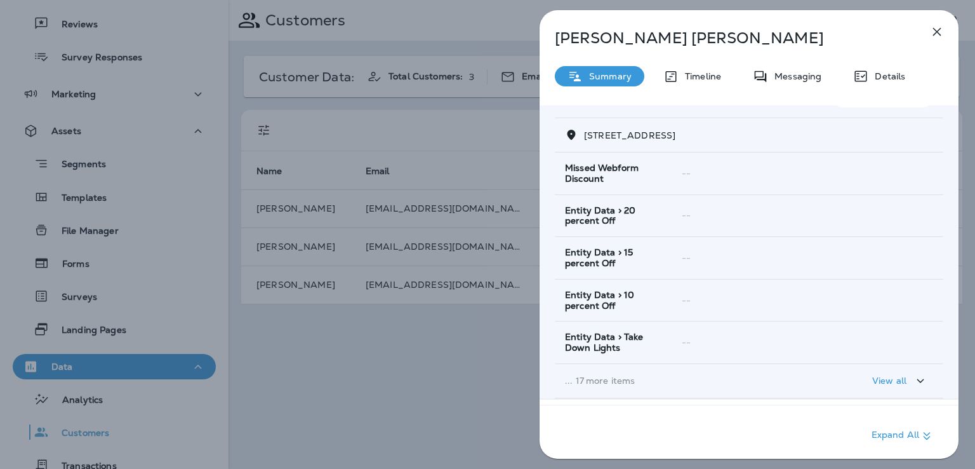
scroll to position [251, 0]
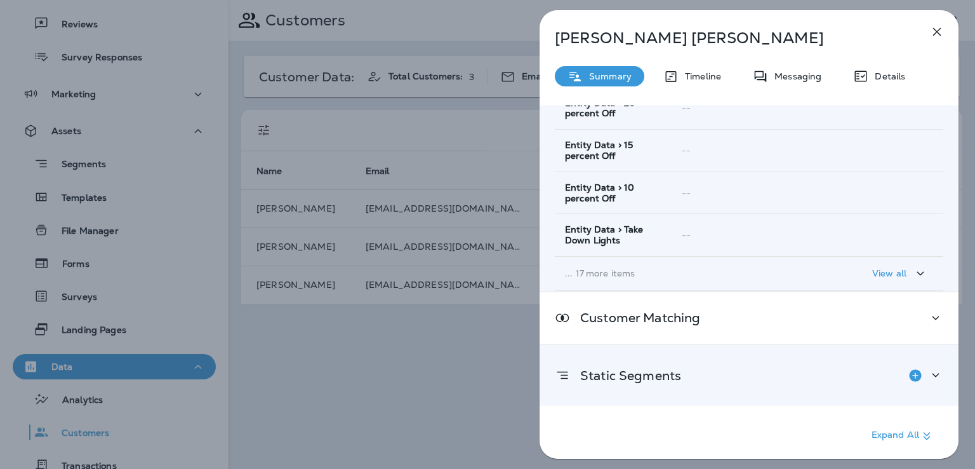
click at [737, 373] on div "Static Segments" at bounding box center [749, 375] width 389 height 25
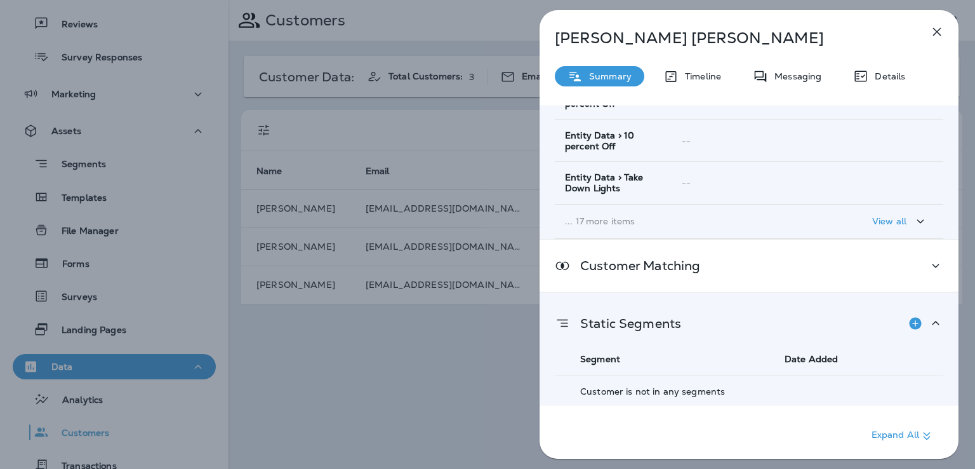
click at [479, 332] on div "Patricia Tullis Summary Timeline Messaging Details Customer Info Basic Info Opt…" at bounding box center [487, 234] width 975 height 469
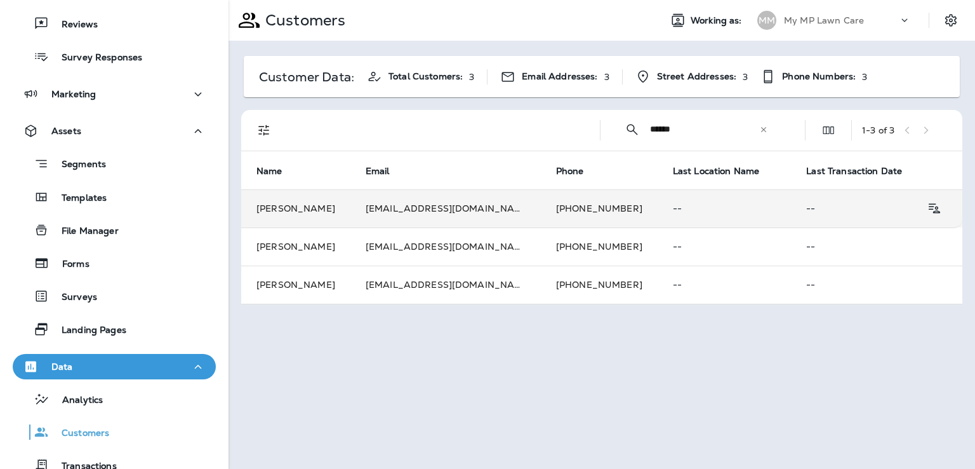
click at [462, 210] on td "[EMAIL_ADDRESS][DOMAIN_NAME]" at bounding box center [446, 208] width 191 height 38
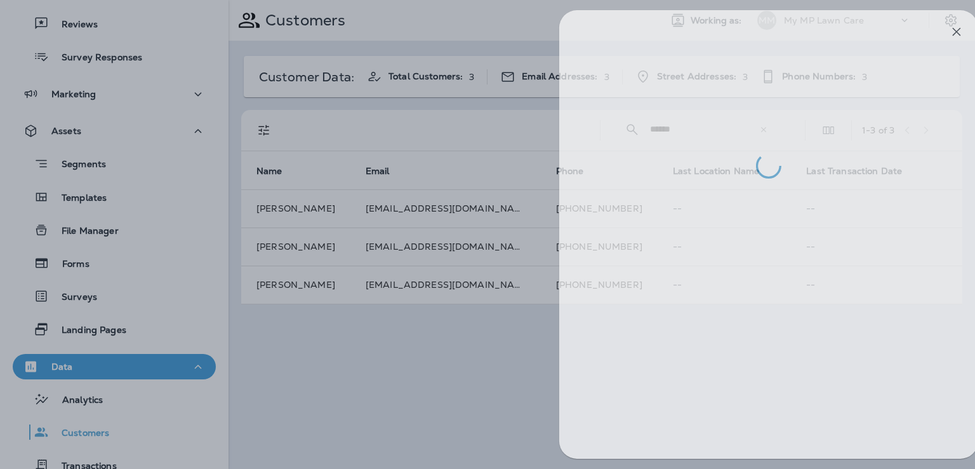
click at [438, 323] on div at bounding box center [507, 234] width 975 height 469
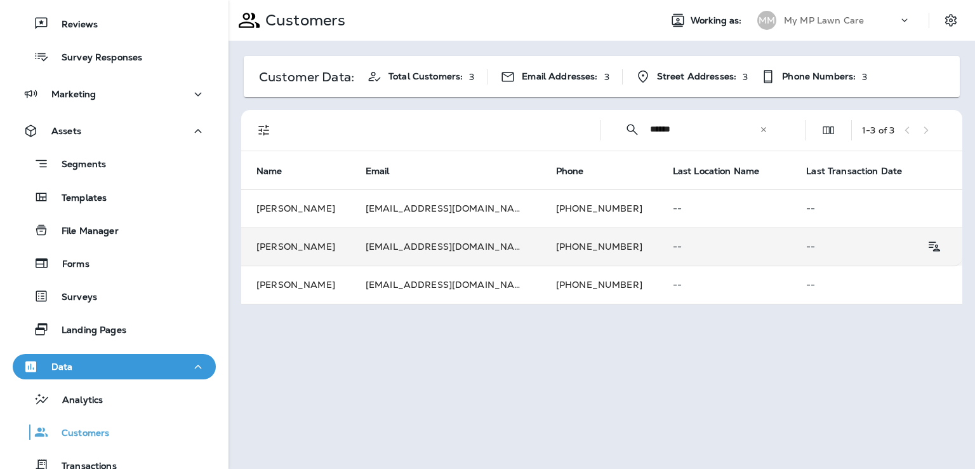
click at [486, 246] on td "[EMAIL_ADDRESS][DOMAIN_NAME]" at bounding box center [446, 246] width 191 height 38
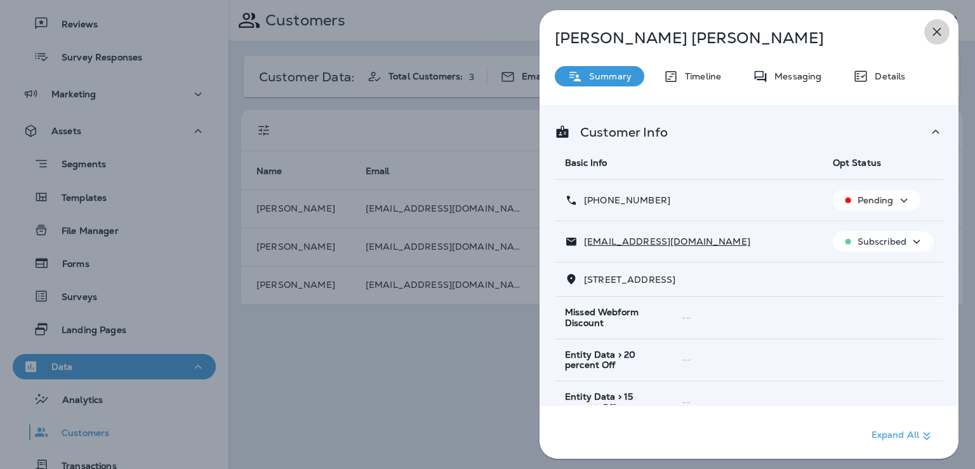
click at [935, 36] on icon "button" at bounding box center [937, 31] width 15 height 15
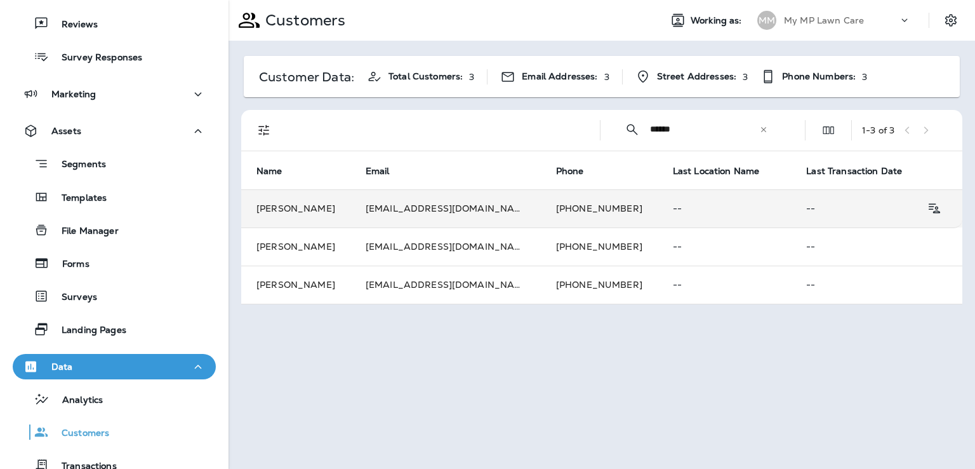
click at [475, 212] on td "[EMAIL_ADDRESS][DOMAIN_NAME]" at bounding box center [446, 208] width 191 height 38
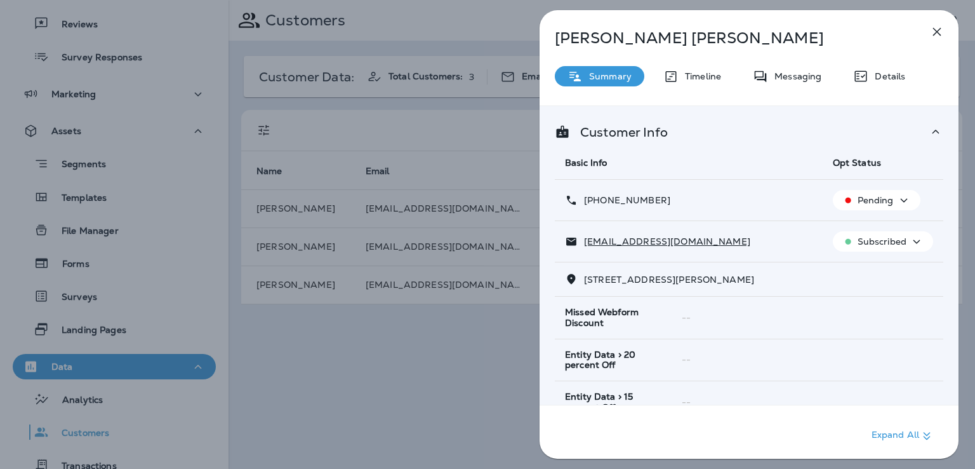
scroll to position [251, 0]
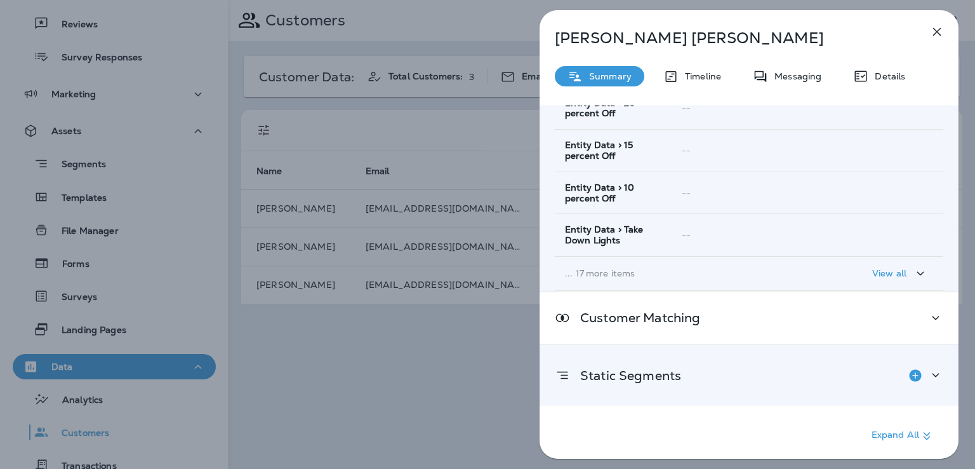
click at [761, 378] on div "Static Segments" at bounding box center [749, 375] width 389 height 25
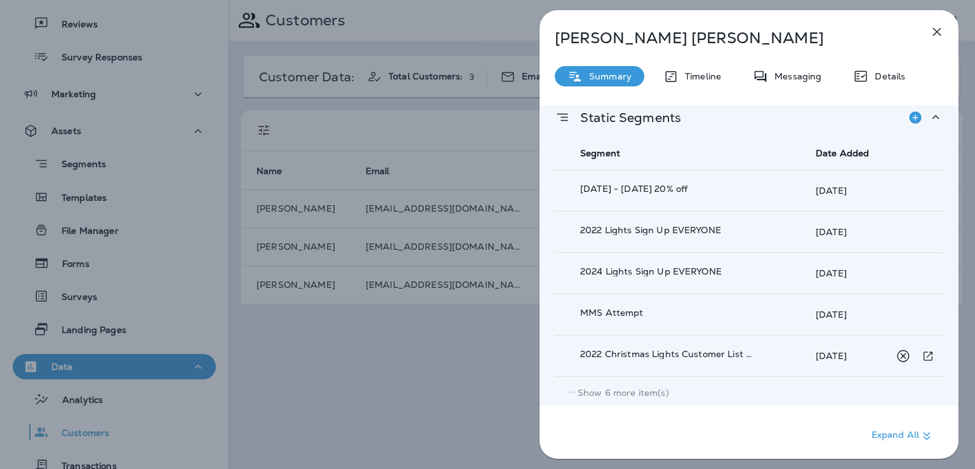
scroll to position [510, 0]
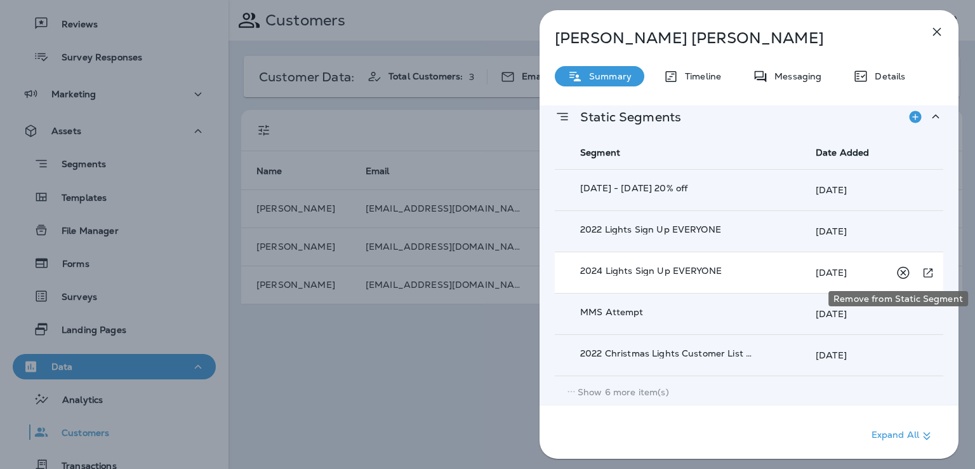
click at [899, 269] on icon "Remove from Static Segment" at bounding box center [903, 273] width 16 height 16
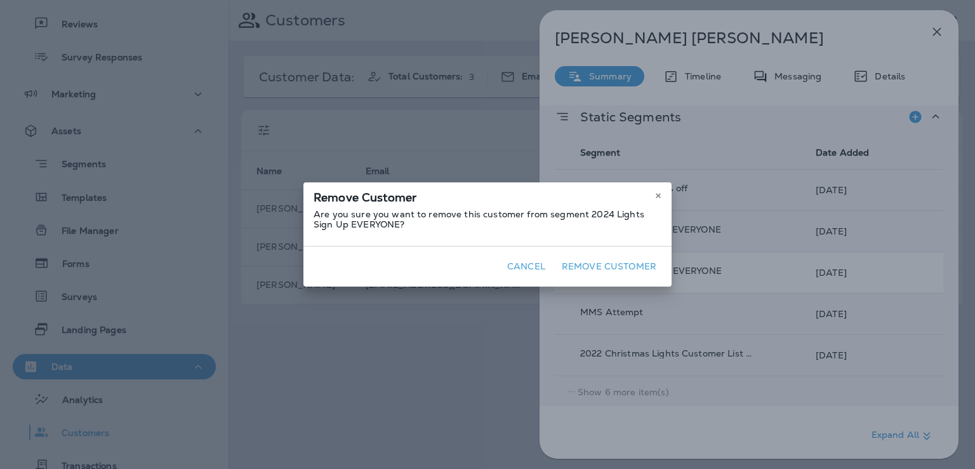
click at [619, 264] on button "Remove Customer" at bounding box center [609, 267] width 105 height 20
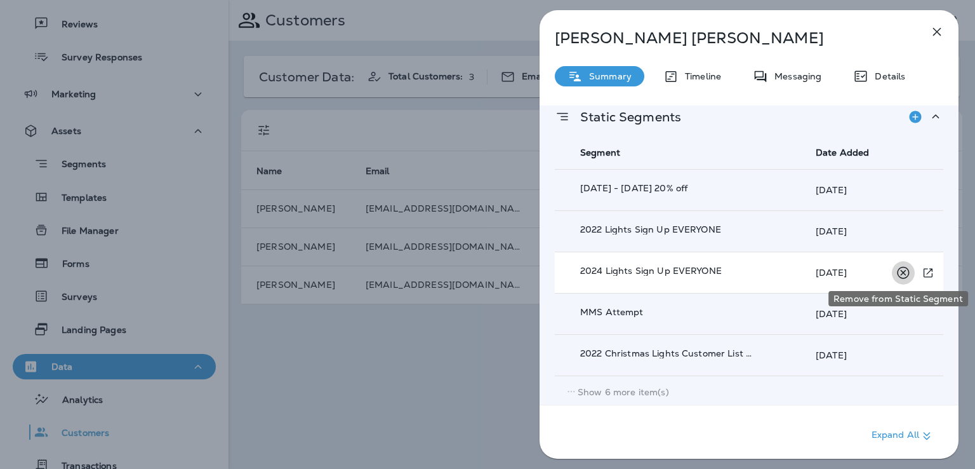
click at [892, 268] on button "Remove from Static Segment" at bounding box center [903, 272] width 23 height 23
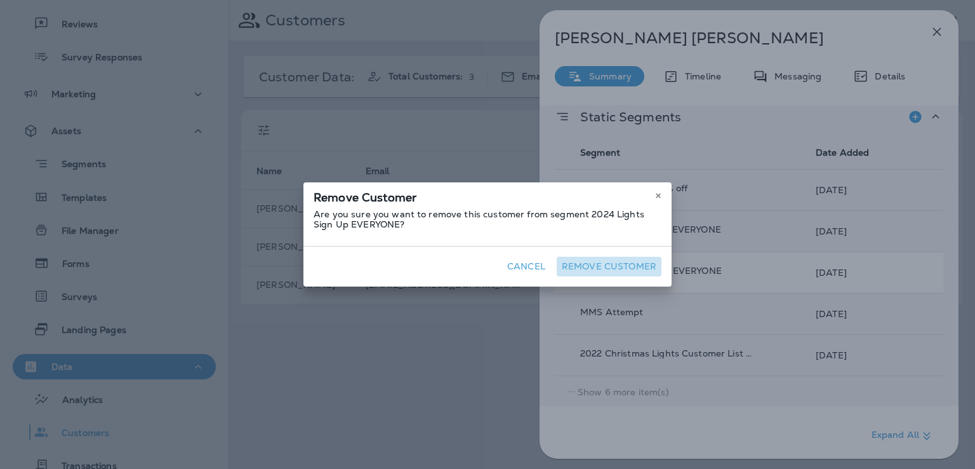
click at [608, 263] on button "Remove Customer" at bounding box center [609, 267] width 105 height 20
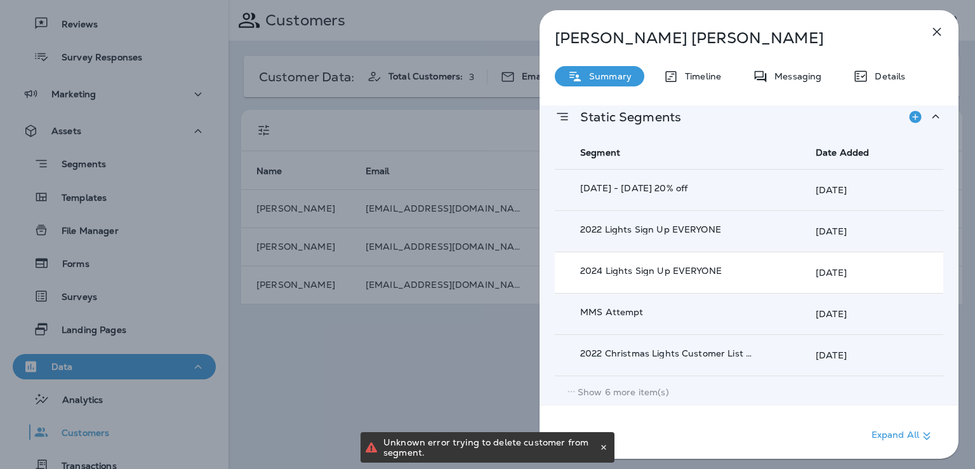
click at [619, 391] on p "Show 6 more item(s)" at bounding box center [623, 392] width 91 height 10
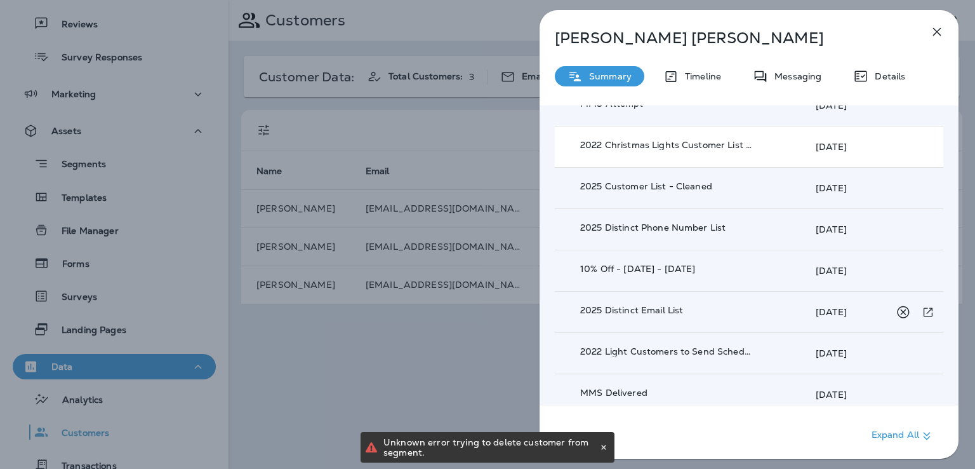
scroll to position [720, 0]
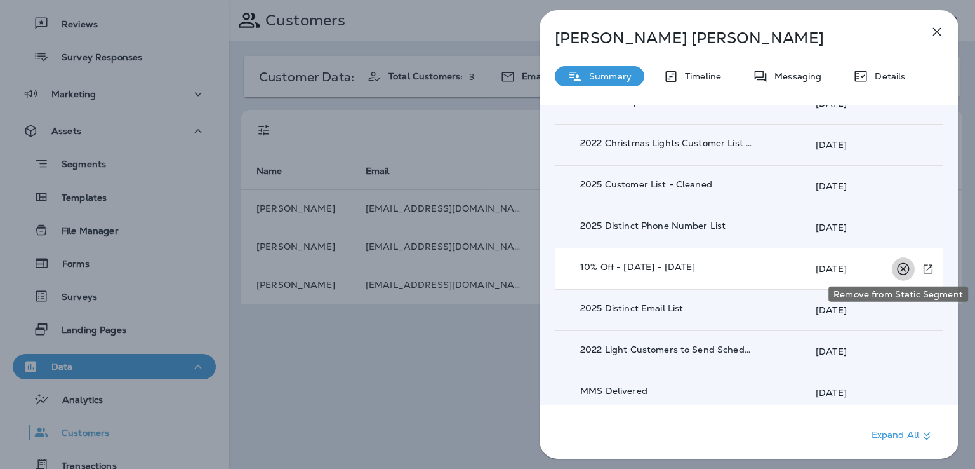
click at [899, 262] on icon "Remove from Static Segment" at bounding box center [903, 269] width 16 height 16
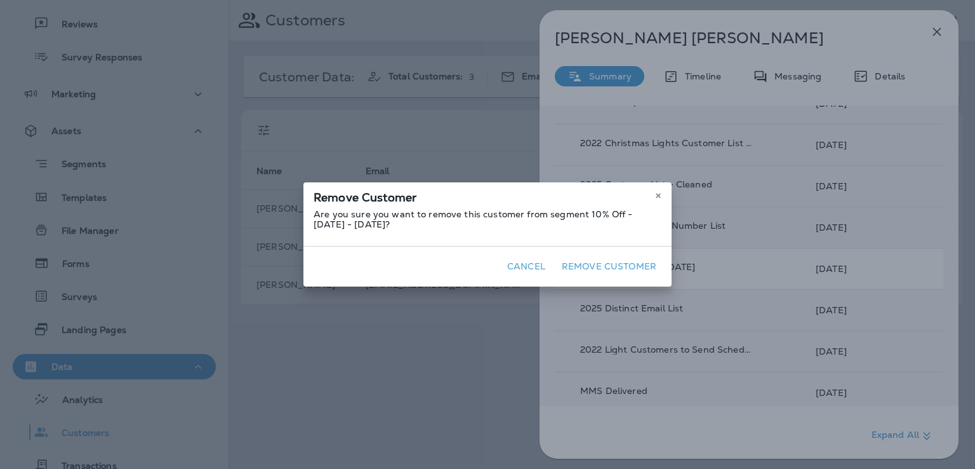
drag, startPoint x: 589, startPoint y: 269, endPoint x: 539, endPoint y: 295, distance: 56.2
click at [524, 300] on div "Remove Customer Are you sure you want to remove this customer from segment 10% …" at bounding box center [487, 234] width 975 height 469
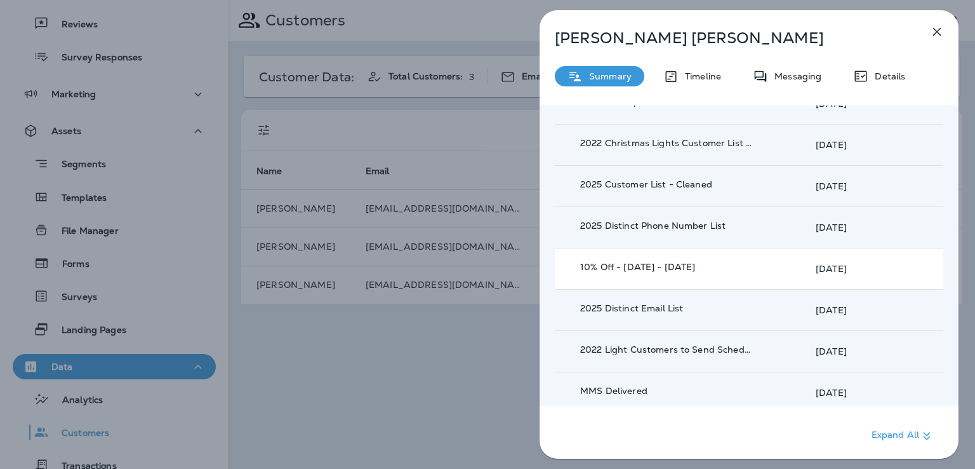
click at [777, 267] on td "10% Off - [DATE] - [DATE]" at bounding box center [667, 268] width 225 height 41
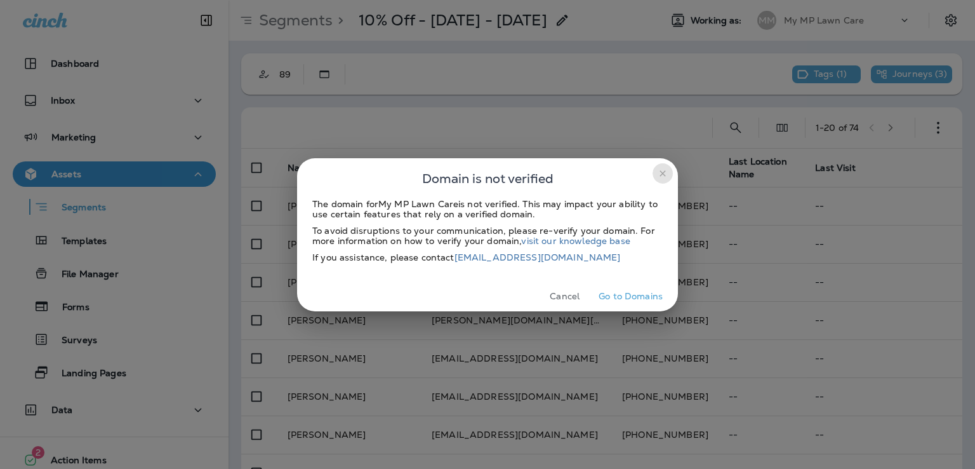
click at [664, 169] on icon "close" at bounding box center [663, 173] width 10 height 10
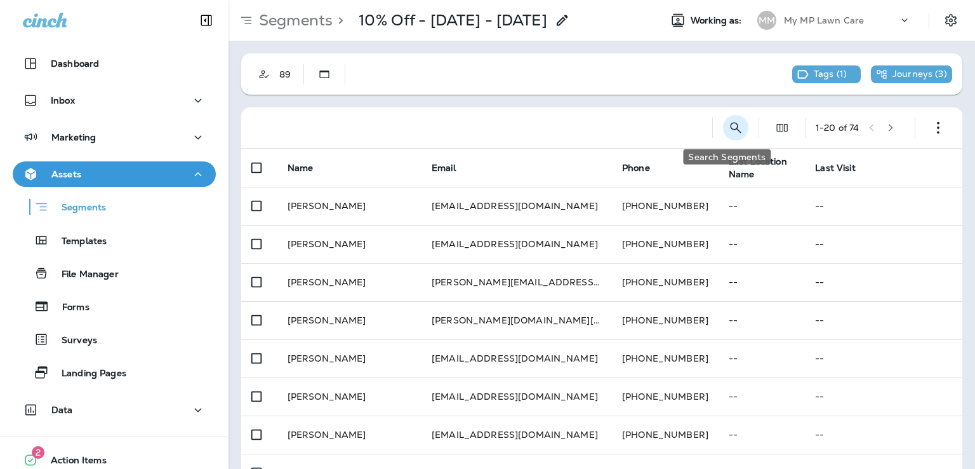
click at [728, 123] on icon "Search Segments" at bounding box center [735, 127] width 15 height 15
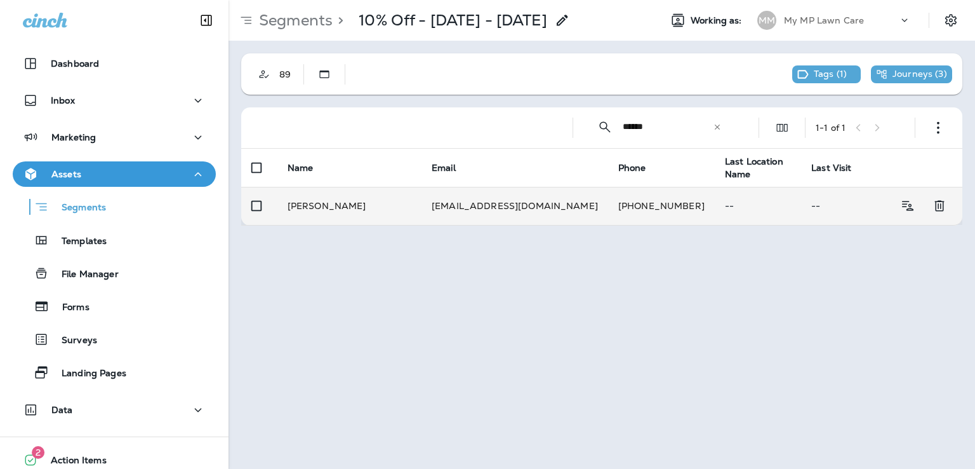
type input "******"
click at [608, 203] on td "[PHONE_NUMBER]" at bounding box center [661, 206] width 107 height 38
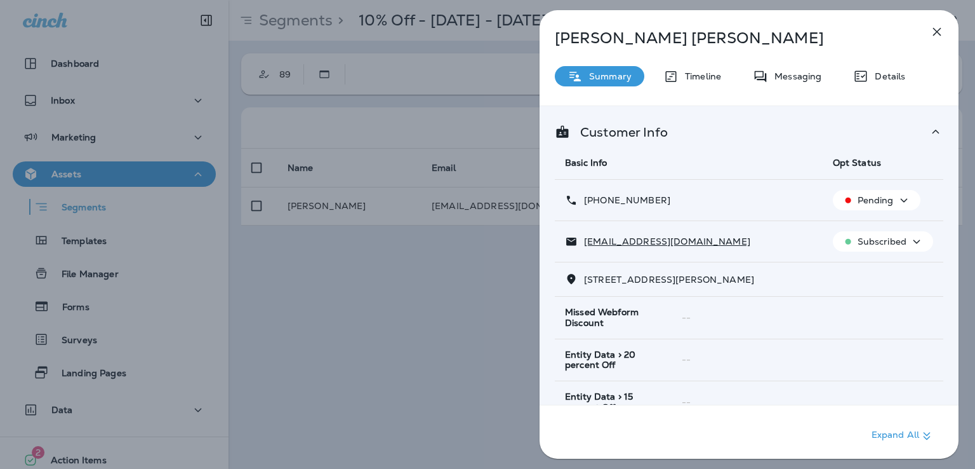
scroll to position [251, 0]
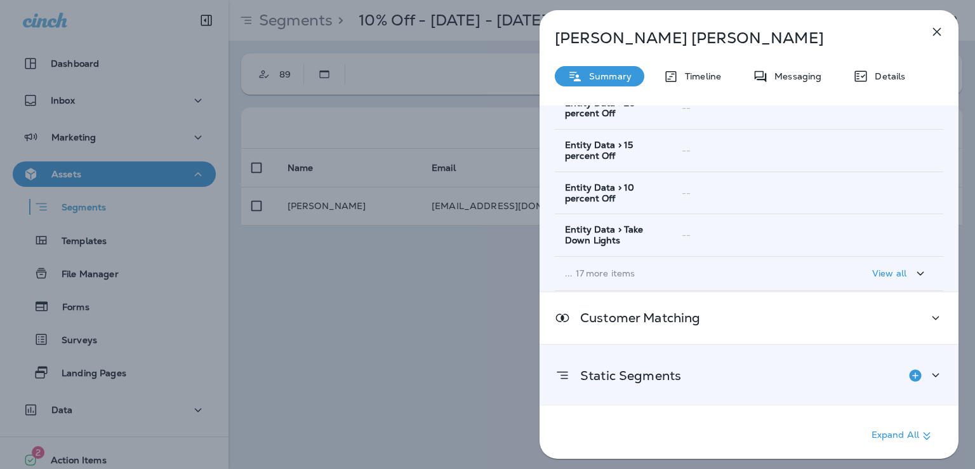
click at [773, 383] on div "Static Segments" at bounding box center [749, 375] width 389 height 25
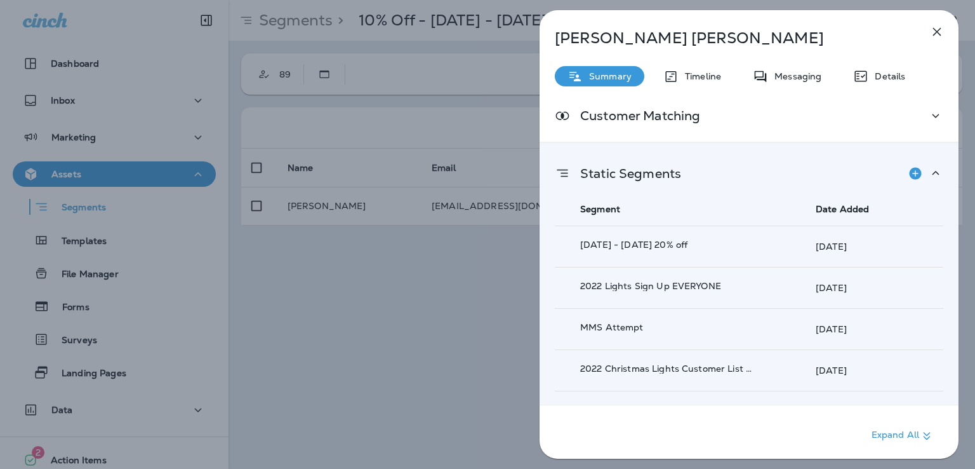
scroll to position [510, 0]
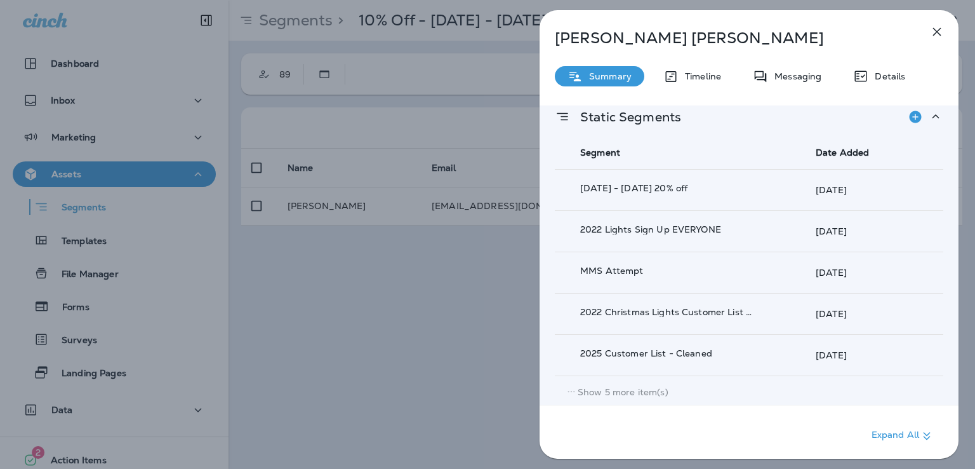
click at [641, 387] on p "Show 5 more item(s)" at bounding box center [623, 392] width 91 height 10
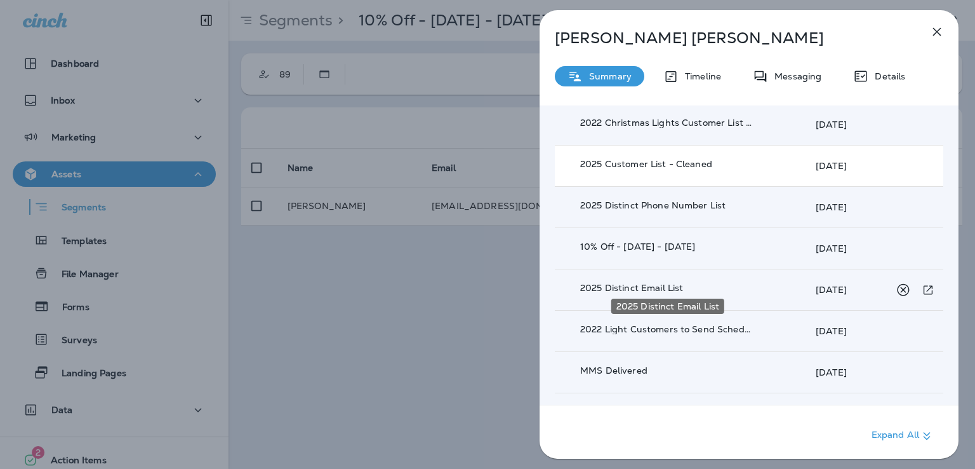
scroll to position [716, 0]
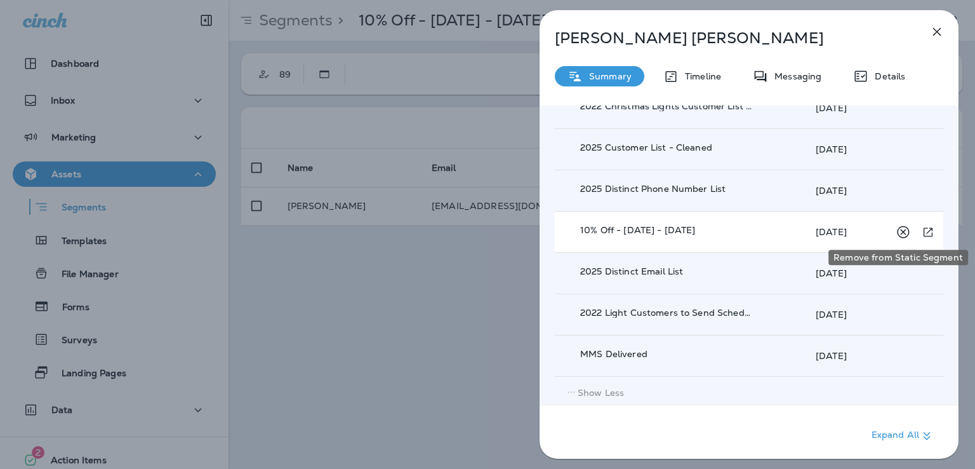
click at [899, 225] on icon "Remove from Static Segment" at bounding box center [903, 232] width 16 height 16
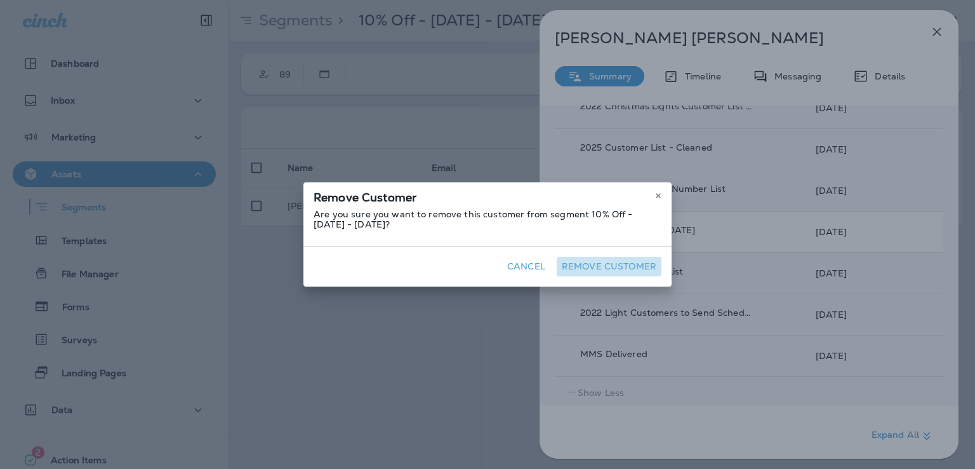
click at [599, 265] on button "Remove Customer" at bounding box center [609, 267] width 105 height 20
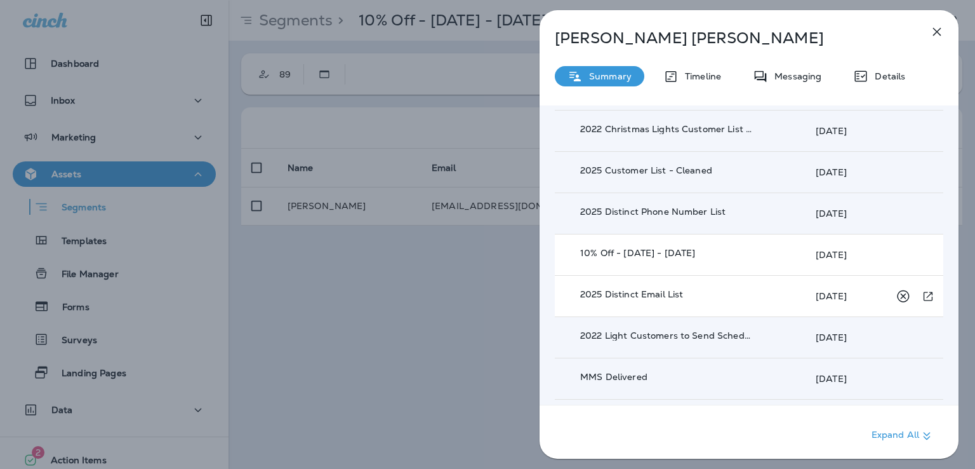
scroll to position [691, 0]
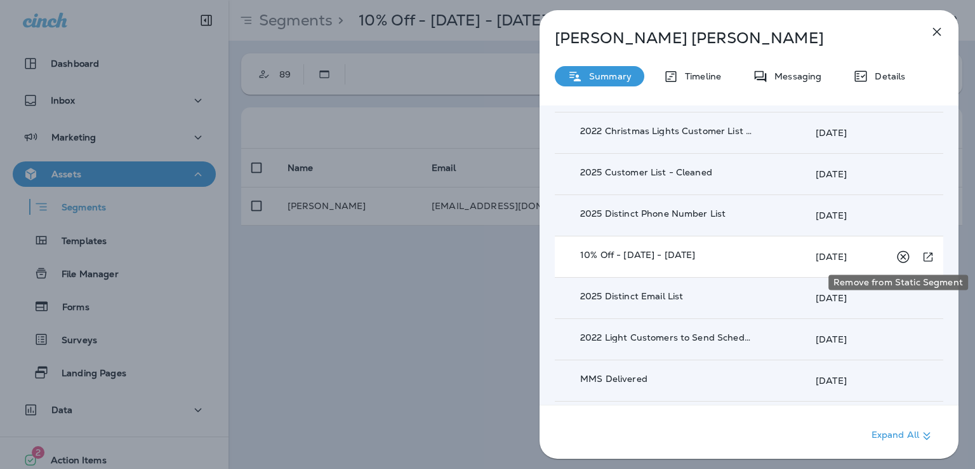
click at [897, 250] on icon "Remove from Static Segment" at bounding box center [903, 257] width 16 height 16
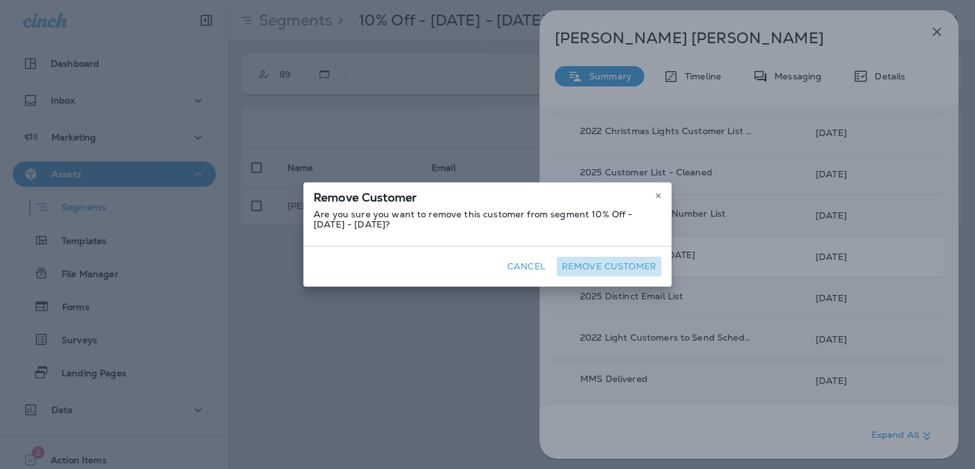
click at [621, 264] on button "Remove Customer" at bounding box center [609, 267] width 105 height 20
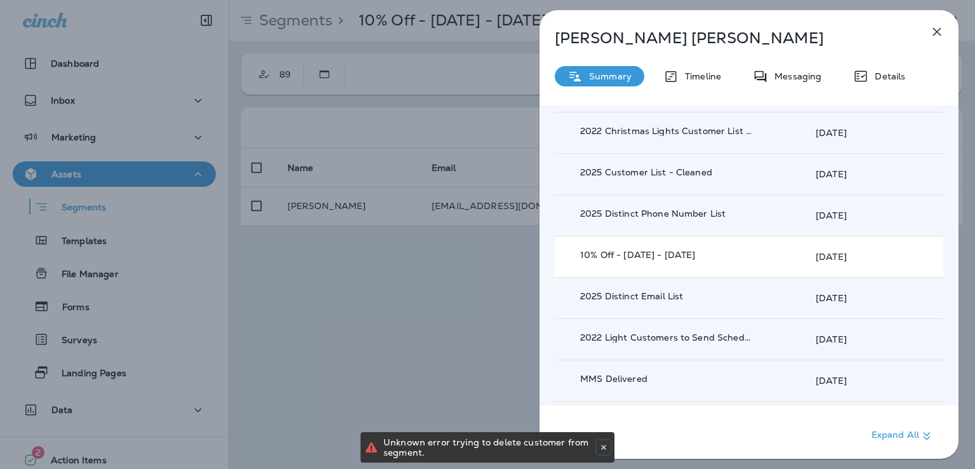
click at [609, 448] on button at bounding box center [604, 447] width 14 height 14
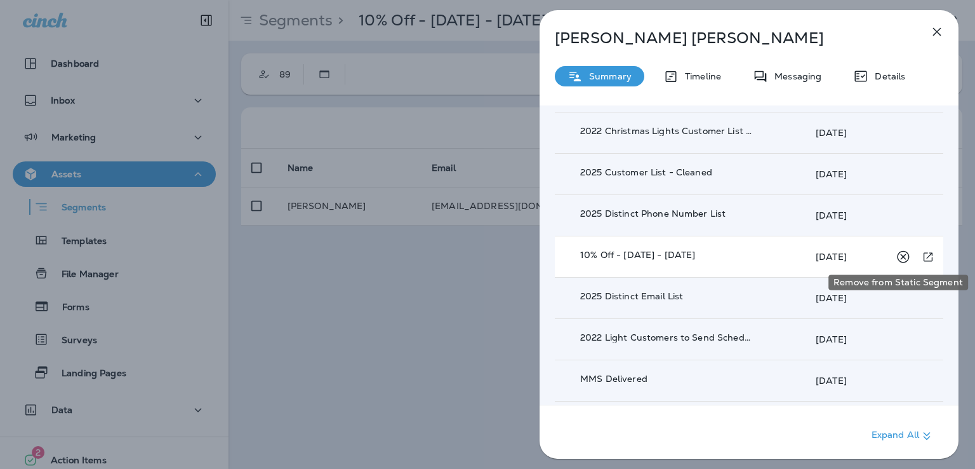
click at [901, 255] on icon "Remove from Static Segment" at bounding box center [903, 257] width 16 height 16
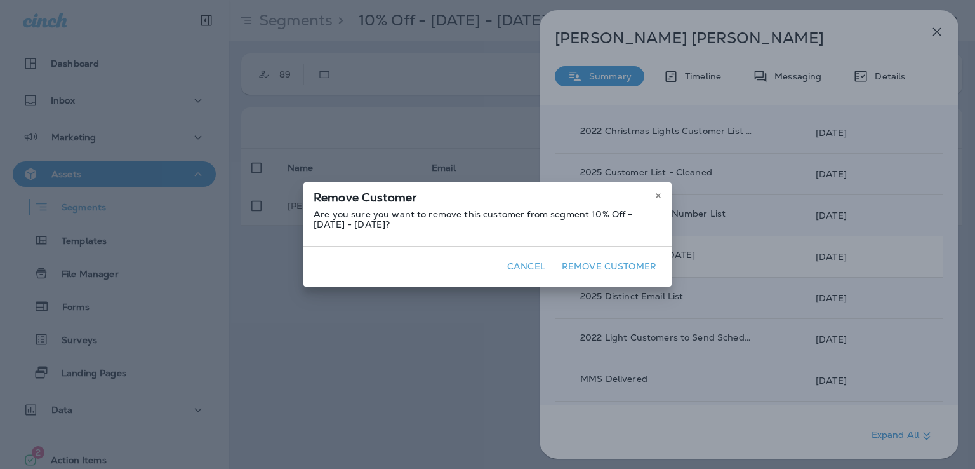
click at [598, 262] on button "Remove Customer" at bounding box center [609, 267] width 105 height 20
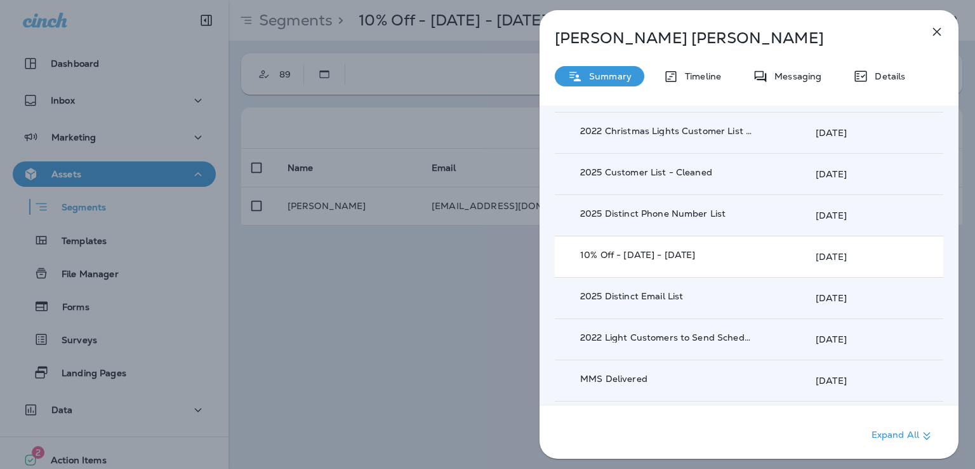
click at [937, 30] on icon "button" at bounding box center [937, 32] width 8 height 8
